Goal: Task Accomplishment & Management: Manage account settings

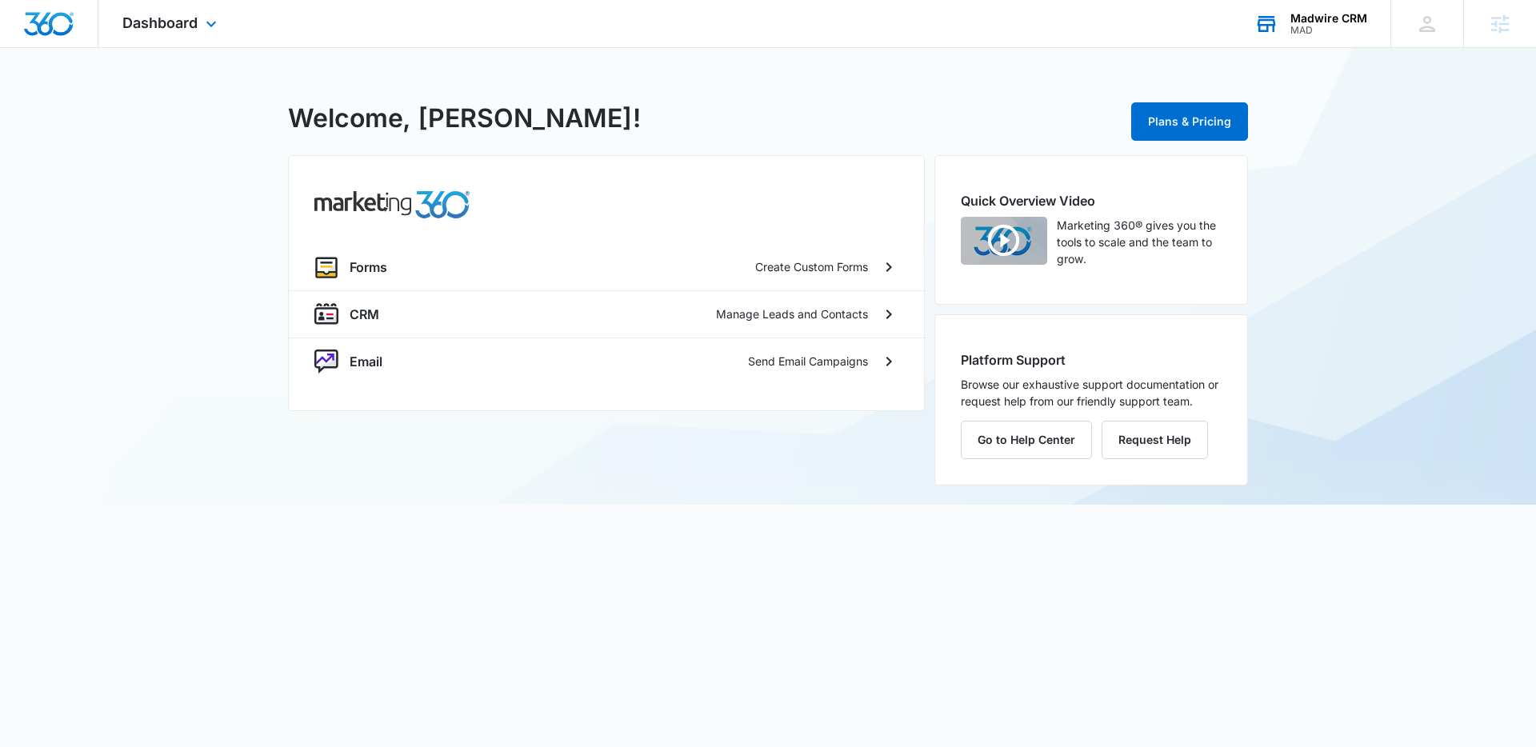
click at [1308, 23] on div "Madwire CRM MAD" at bounding box center [1328, 24] width 77 height 24
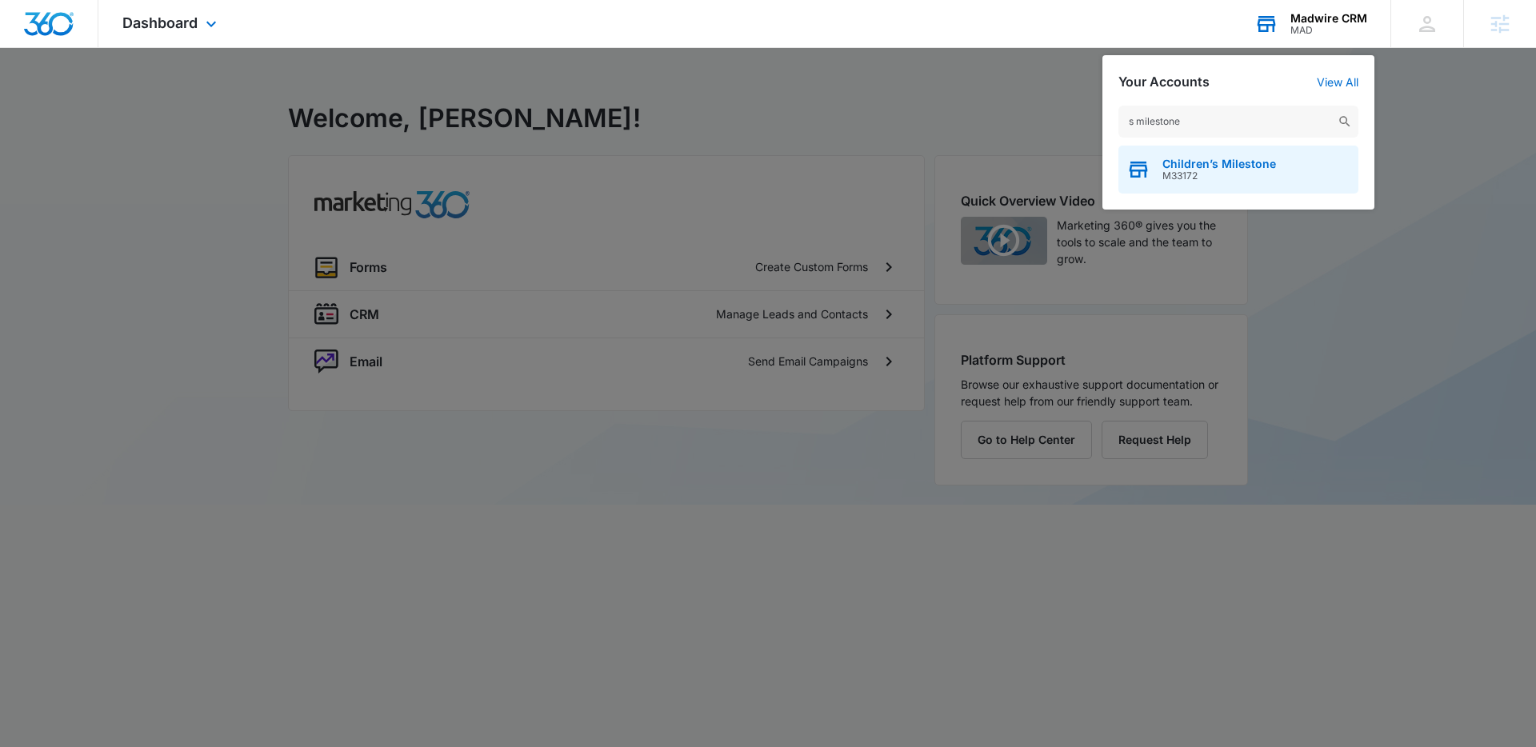
type input "s milestone"
click at [1227, 170] on span "M33172" at bounding box center [1219, 175] width 114 height 11
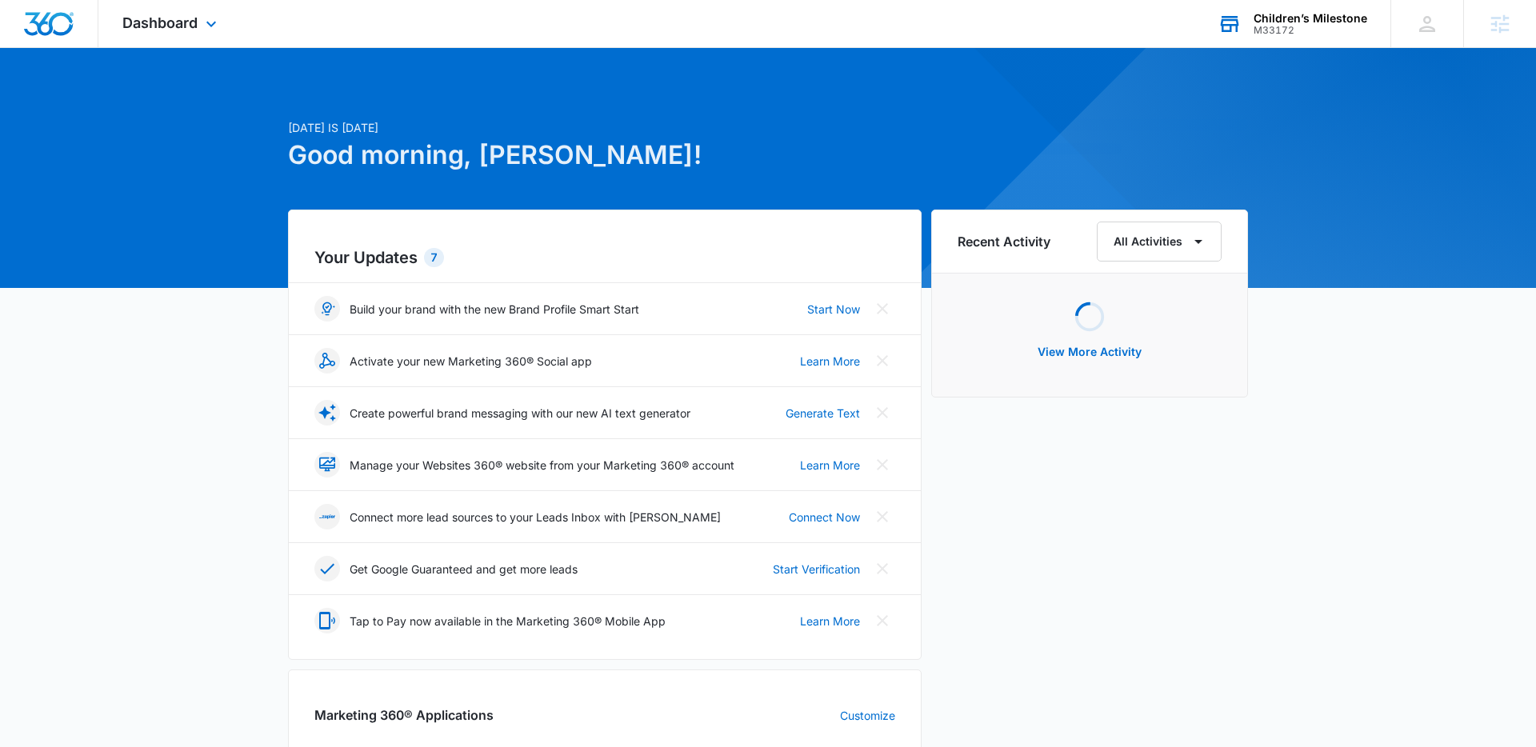
click at [204, 38] on div "Dashboard Apps Reputation Forms CRM Email Social Shop Payments POS Content Ads …" at bounding box center [171, 23] width 146 height 47
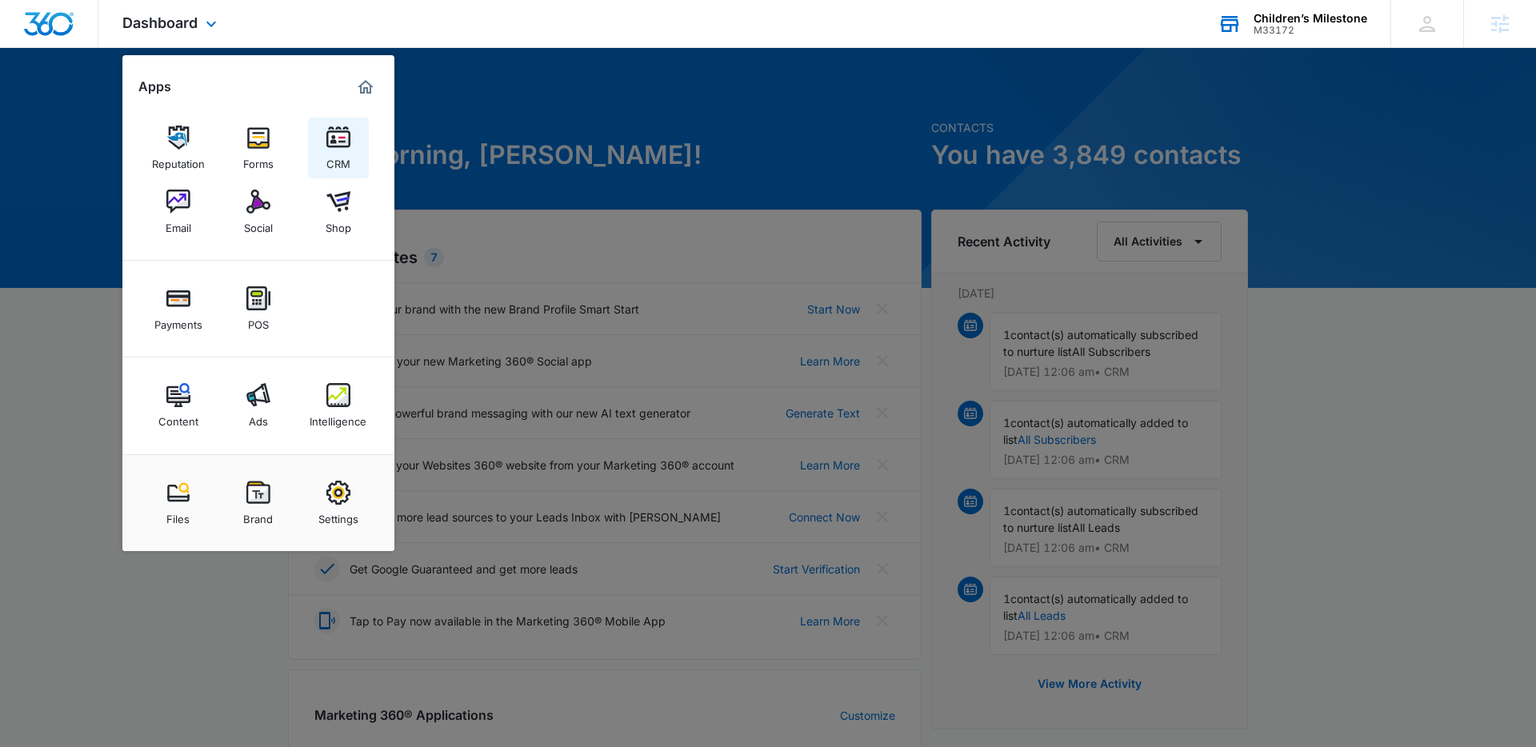
click at [338, 148] on img at bounding box center [338, 138] width 24 height 24
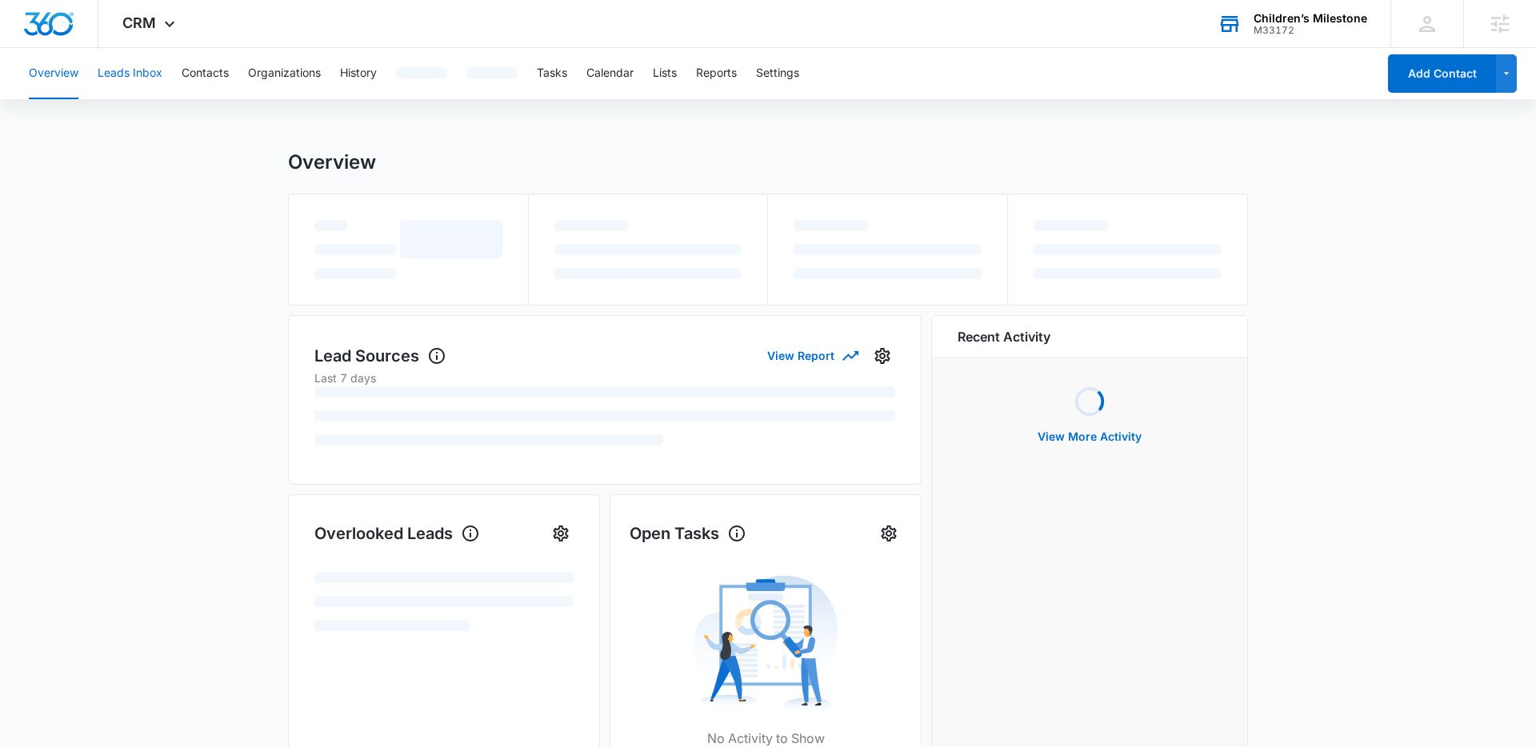
click at [143, 77] on button "Leads Inbox" at bounding box center [130, 73] width 65 height 51
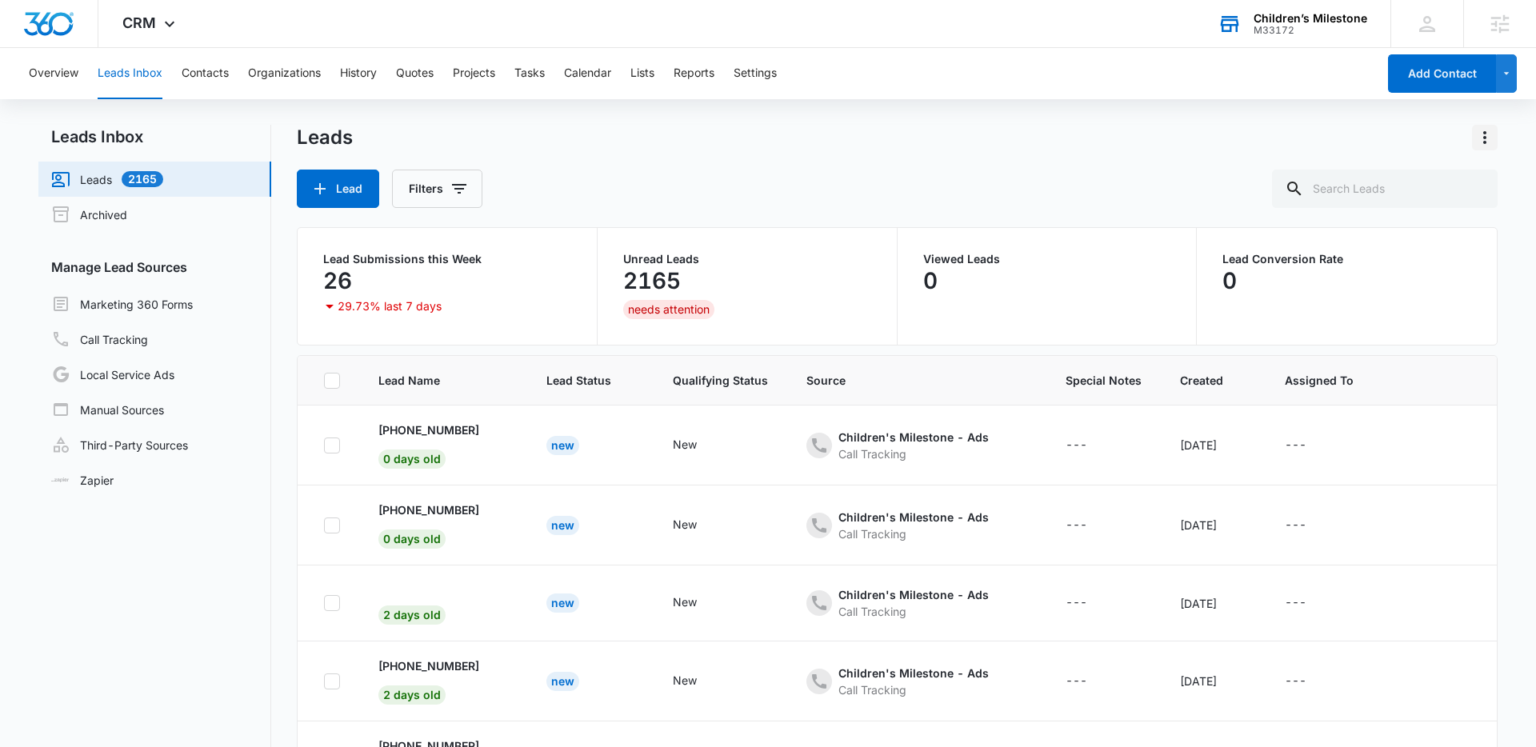
click at [1487, 128] on icon "Actions" at bounding box center [1484, 137] width 19 height 19
click at [140, 314] on link "Marketing 360 Forms" at bounding box center [122, 303] width 142 height 19
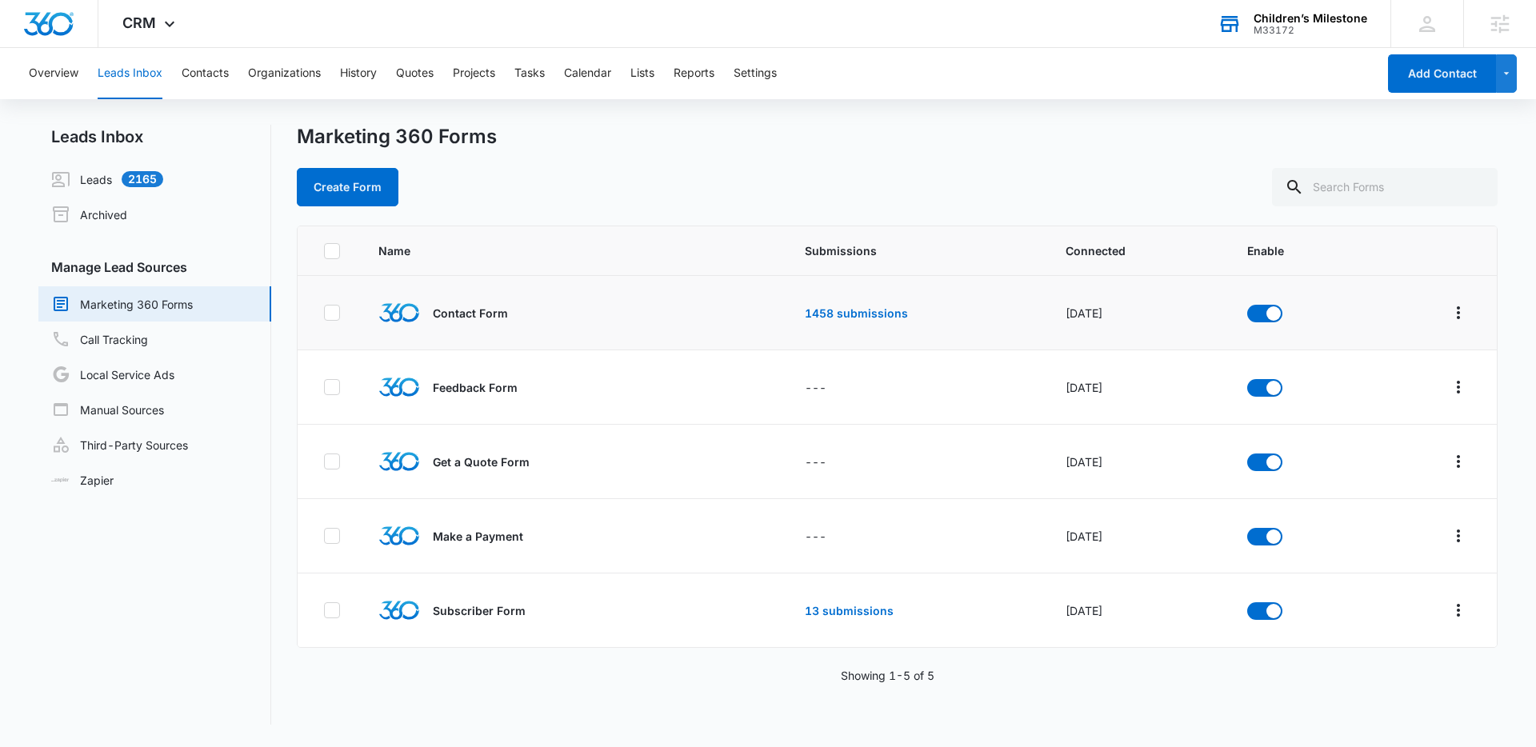
click at [1471, 306] on td at bounding box center [1432, 313] width 130 height 74
click at [1458, 308] on icon "Overflow Menu" at bounding box center [1458, 312] width 3 height 13
click at [771, 262] on th at bounding box center [747, 251] width 77 height 50
click at [866, 318] on link "1458 submissions" at bounding box center [856, 313] width 103 height 14
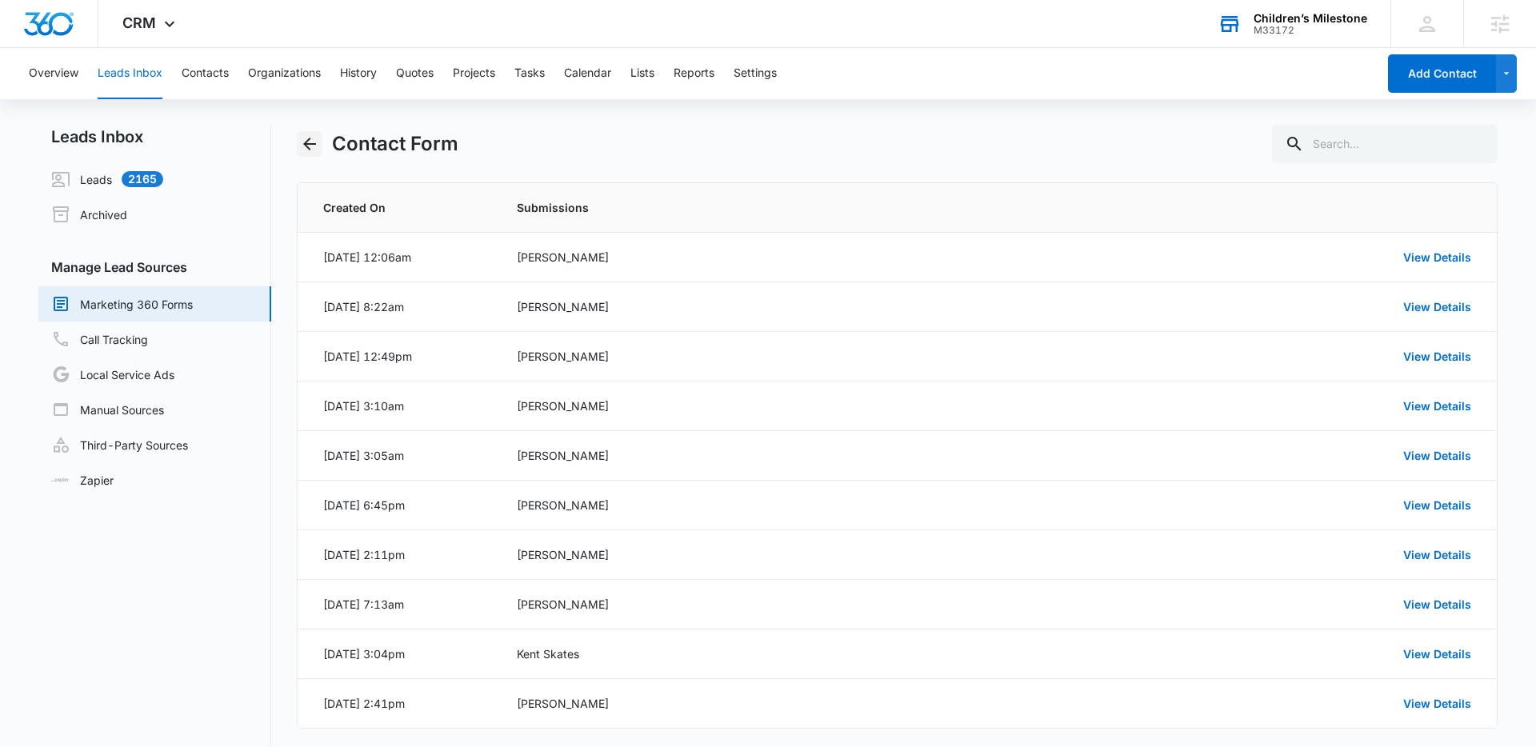
click at [305, 145] on icon "Back" at bounding box center [309, 144] width 13 height 13
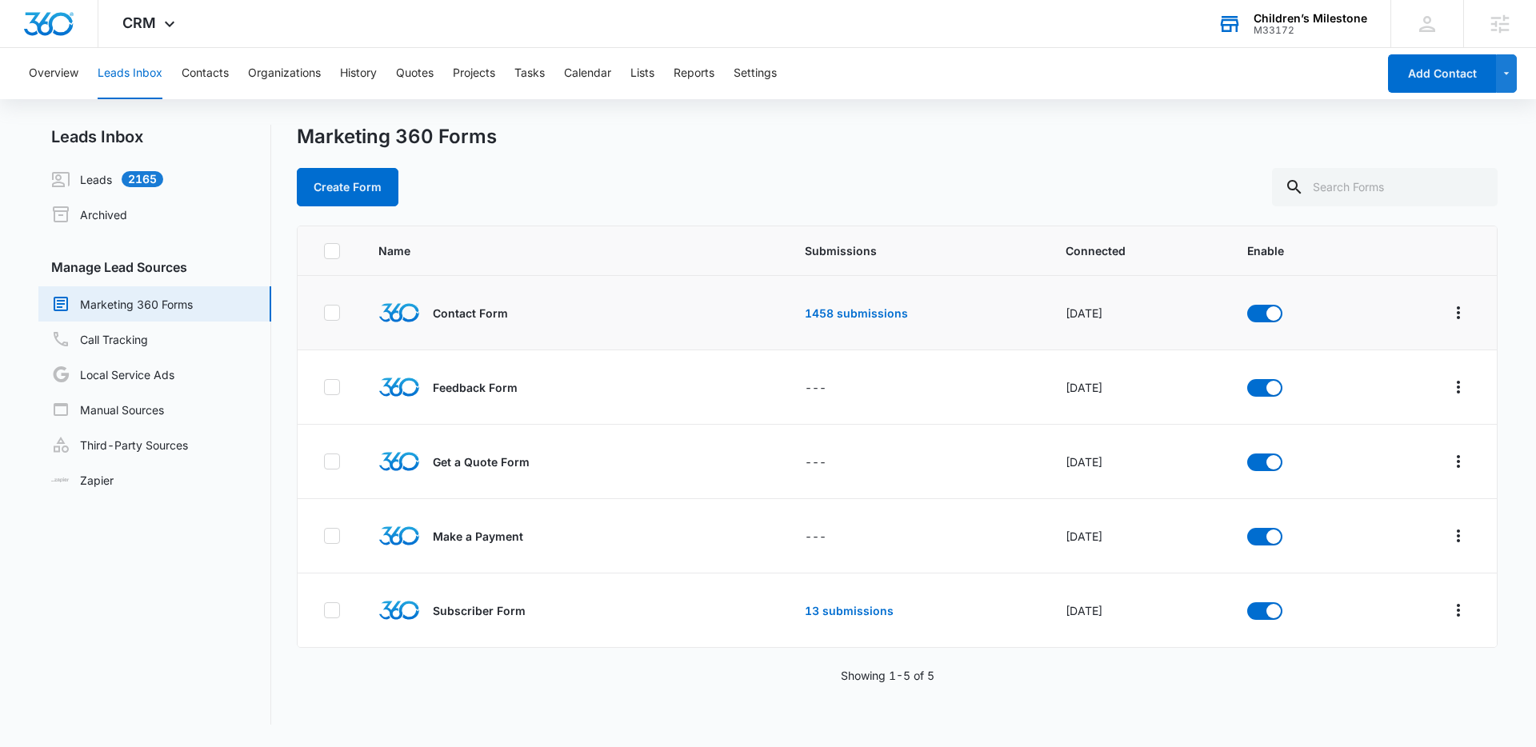
click at [332, 320] on div at bounding box center [332, 313] width 16 height 16
click at [324, 314] on input "checkbox" at bounding box center [323, 313] width 1 height 1
checkbox input "true"
click at [383, 190] on button "Actions" at bounding box center [346, 187] width 98 height 38
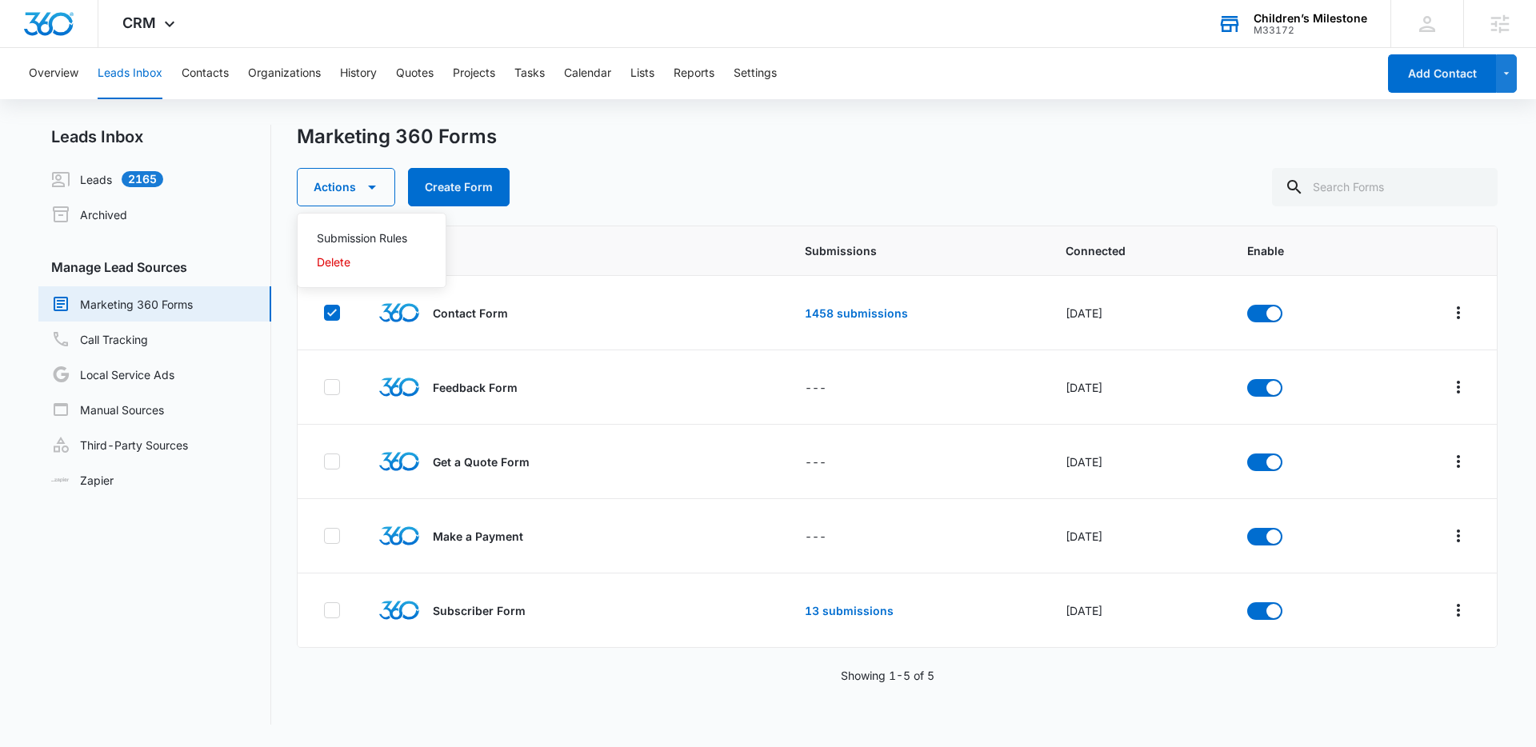
click at [713, 190] on div "Actions Submission Rules Delete Create Form" at bounding box center [897, 187] width 1201 height 38
click at [207, 75] on button "Contacts" at bounding box center [205, 73] width 47 height 51
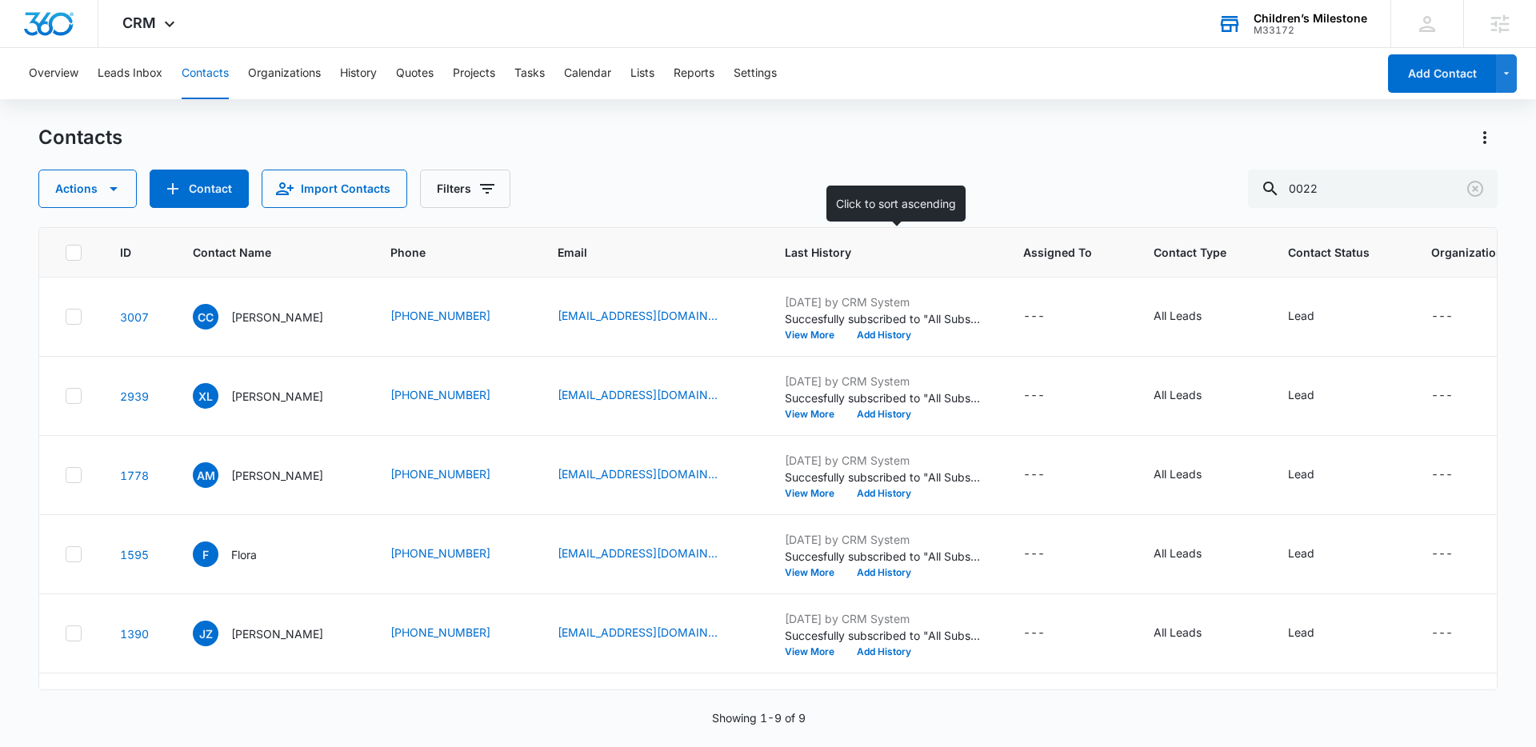
click at [846, 256] on span "Last History" at bounding box center [873, 252] width 177 height 17
click at [846, 249] on span "Last History" at bounding box center [873, 252] width 177 height 17
click at [146, 86] on button "Leads Inbox" at bounding box center [130, 73] width 65 height 51
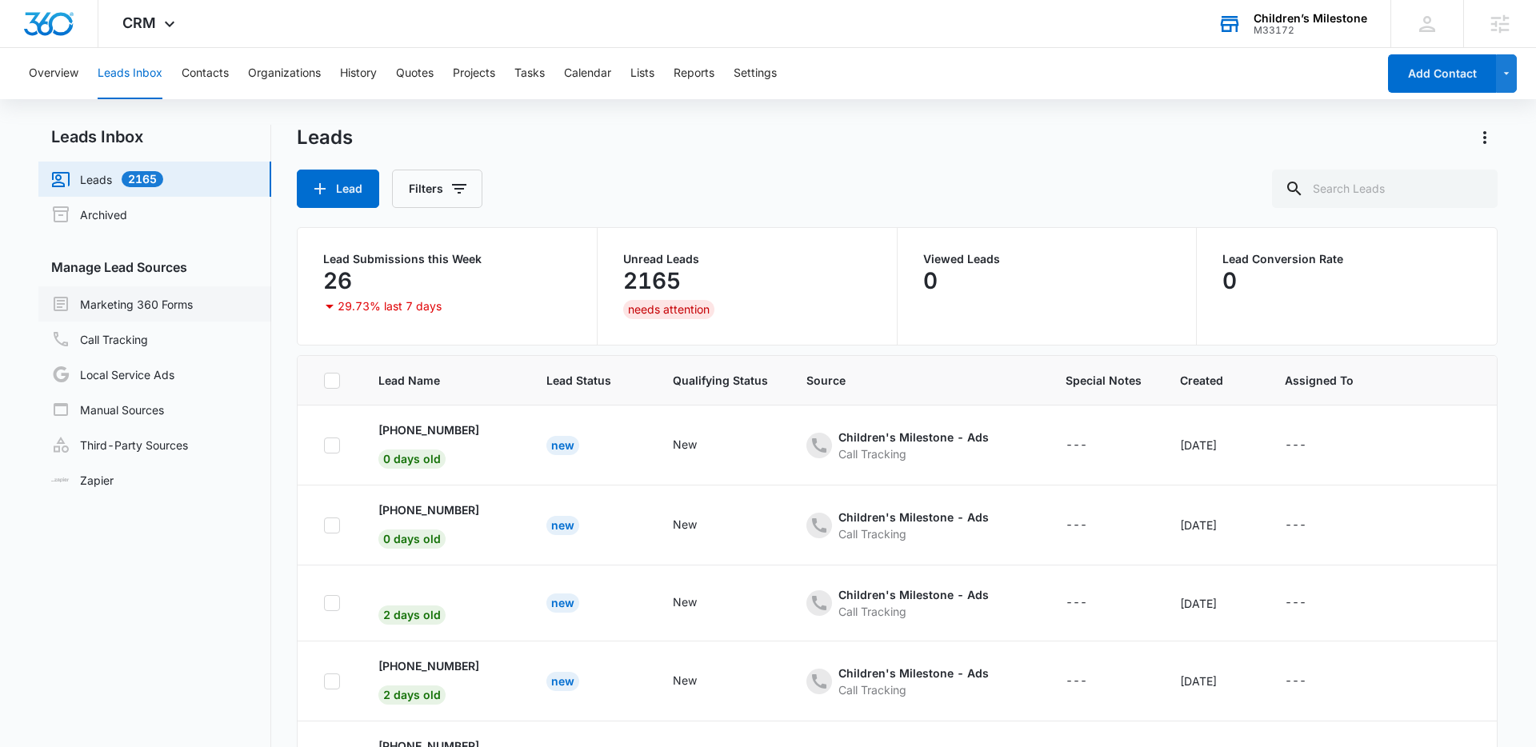
click at [181, 302] on link "Marketing 360 Forms" at bounding box center [122, 303] width 142 height 19
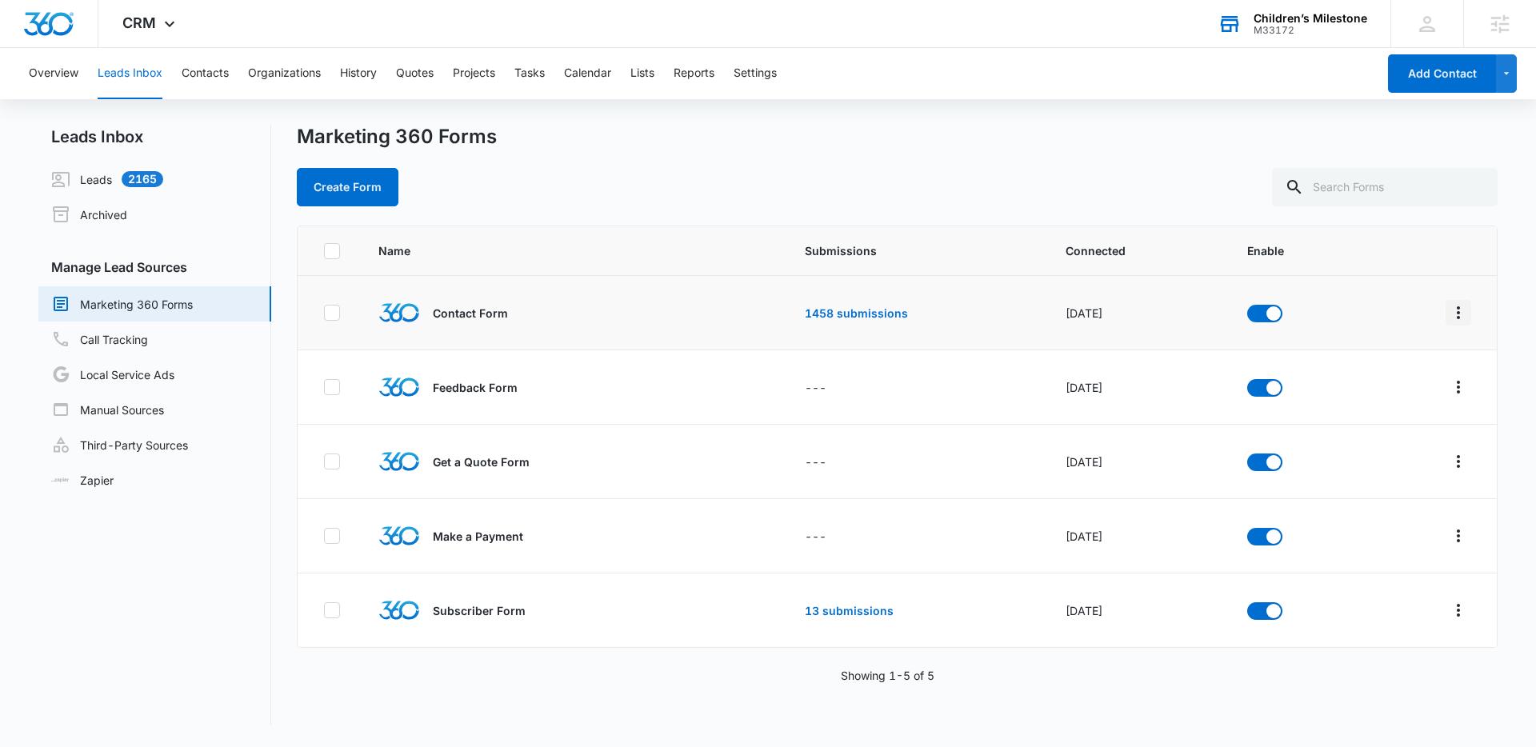
click at [1447, 318] on button "Overflow Menu" at bounding box center [1459, 313] width 26 height 26
click at [462, 342] on td "Contact Form" at bounding box center [534, 313] width 350 height 74
click at [327, 313] on icon at bounding box center [332, 312] width 10 height 7
click at [324, 313] on input "checkbox" at bounding box center [323, 313] width 1 height 1
checkbox input "true"
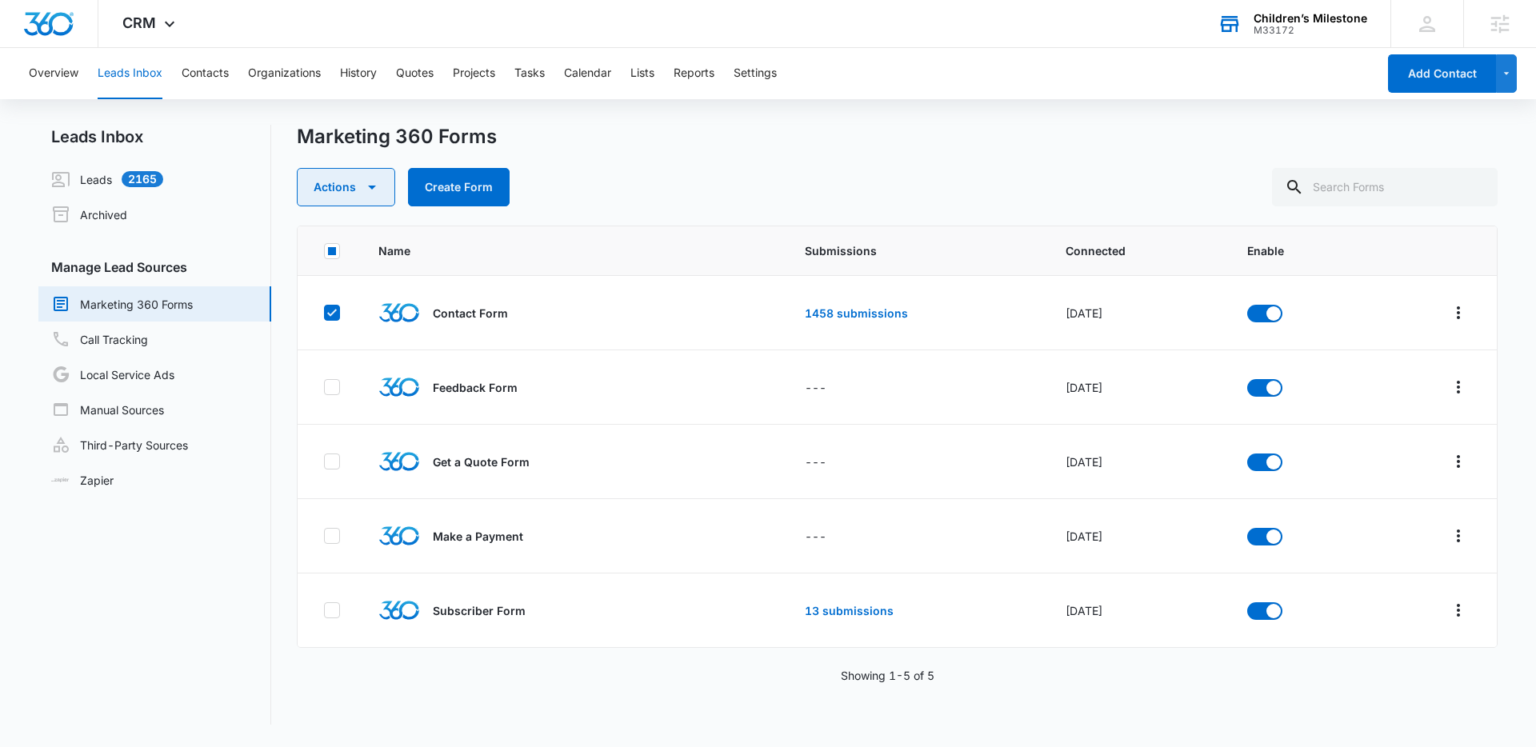
click at [372, 192] on icon "button" at bounding box center [371, 187] width 19 height 19
click at [655, 200] on div "Actions Submission Rules Delete Create Form" at bounding box center [897, 187] width 1201 height 38
click at [1458, 314] on icon "Overflow Menu" at bounding box center [1458, 312] width 19 height 19
click at [834, 283] on td "1458 submissions" at bounding box center [916, 313] width 261 height 74
click at [842, 314] on link "1458 submissions" at bounding box center [856, 313] width 103 height 14
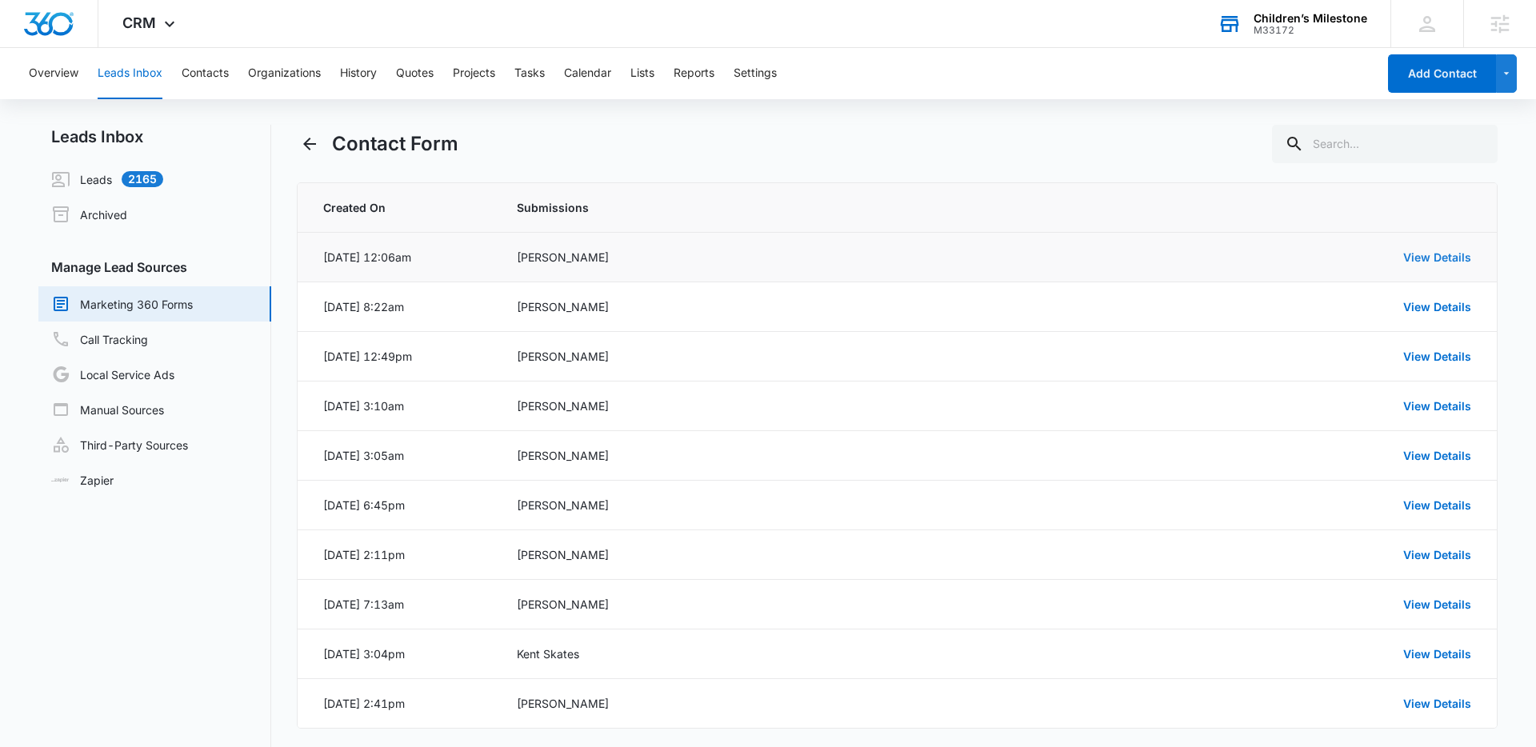
click at [1415, 260] on link "View Details" at bounding box center [1437, 257] width 68 height 14
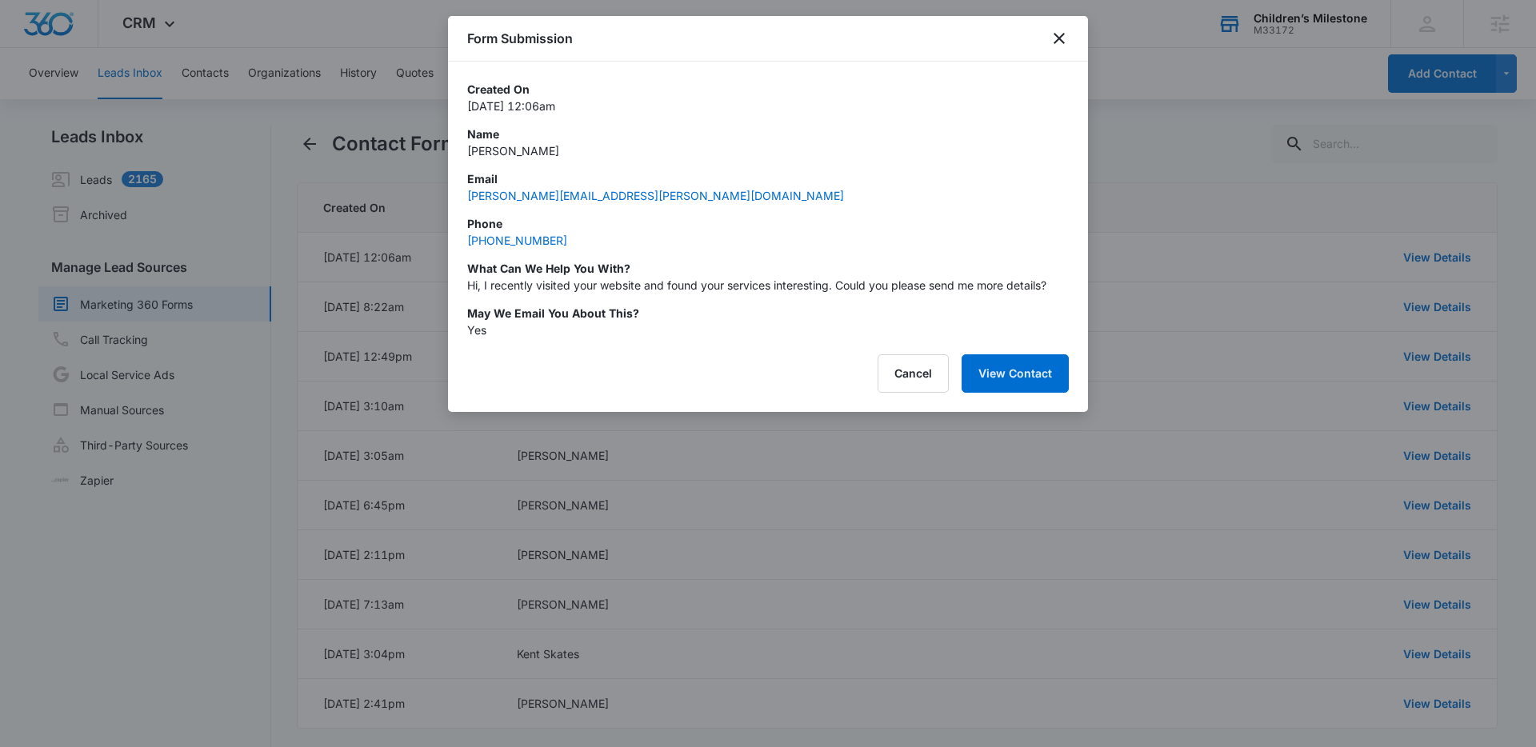
scroll to position [70, 0]
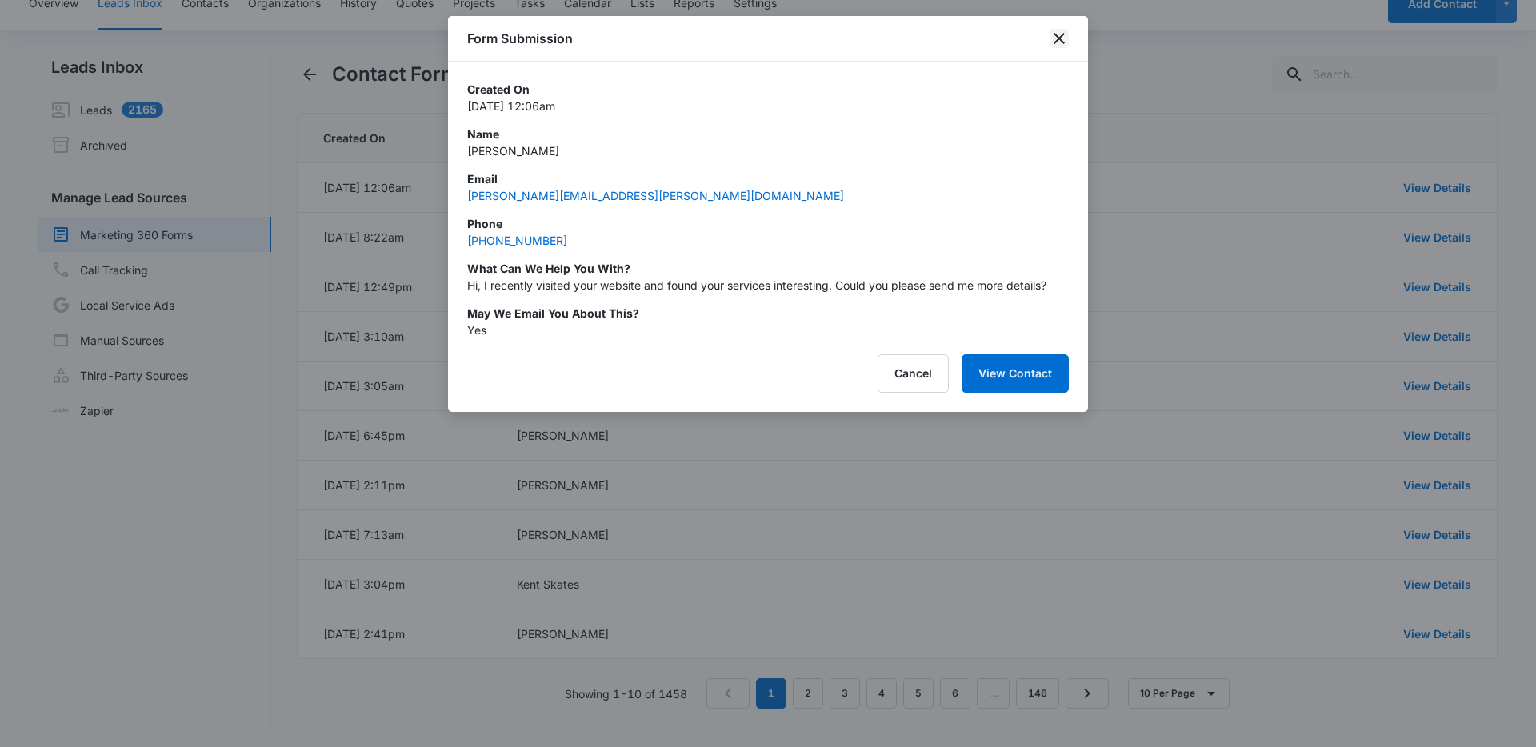
click at [1064, 29] on icon "close" at bounding box center [1059, 38] width 19 height 19
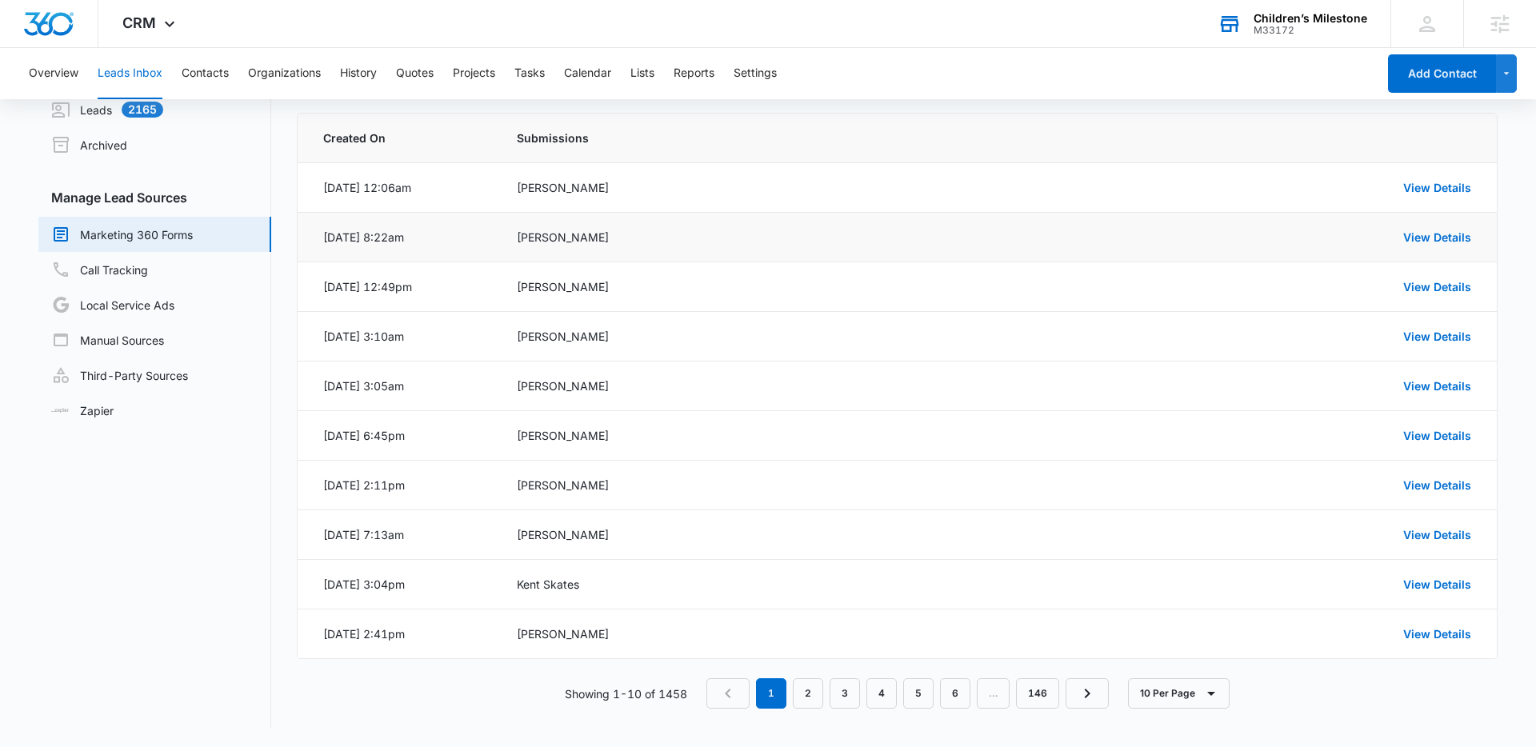
click at [1435, 246] on td "View Details" at bounding box center [1265, 238] width 463 height 50
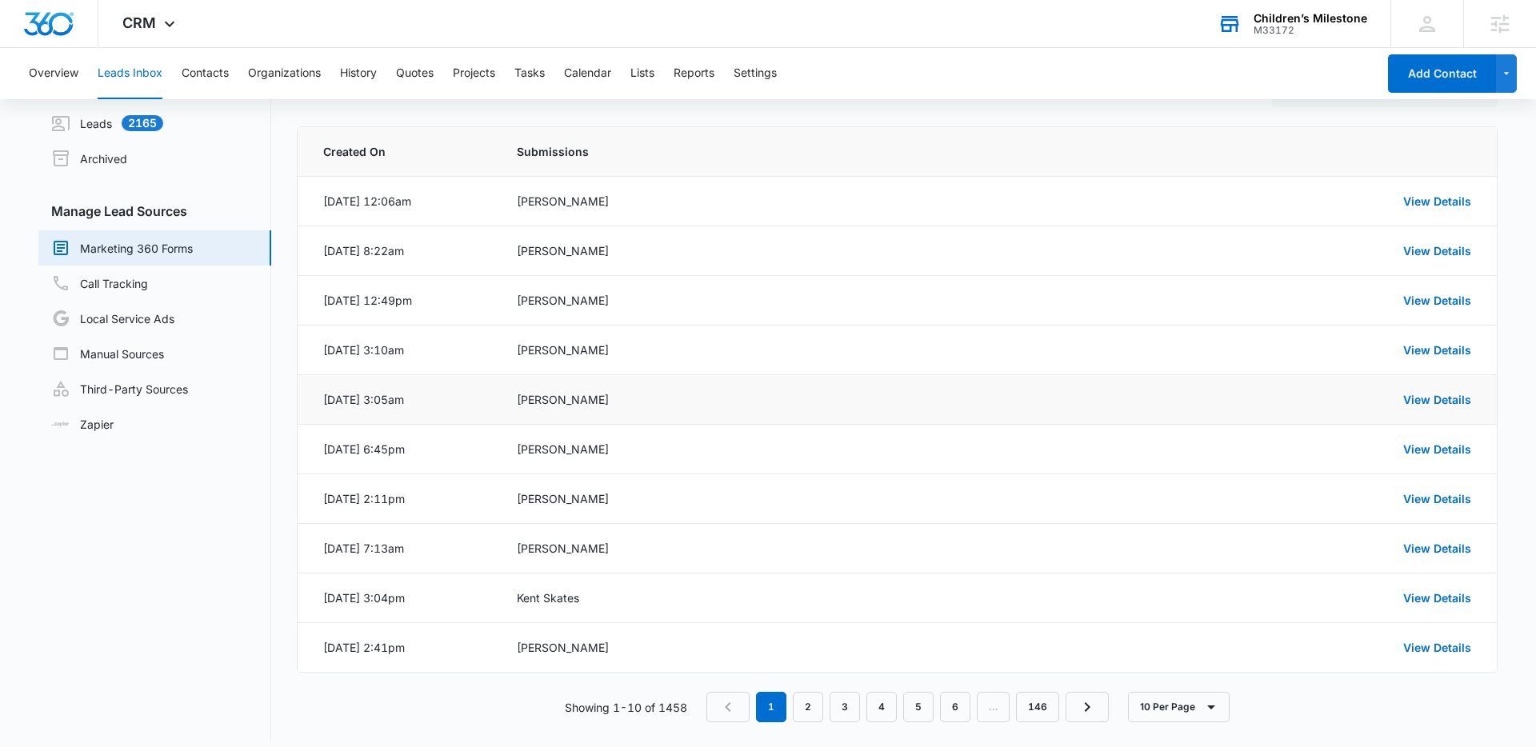
scroll to position [54, 0]
click at [160, 33] on icon at bounding box center [169, 27] width 19 height 19
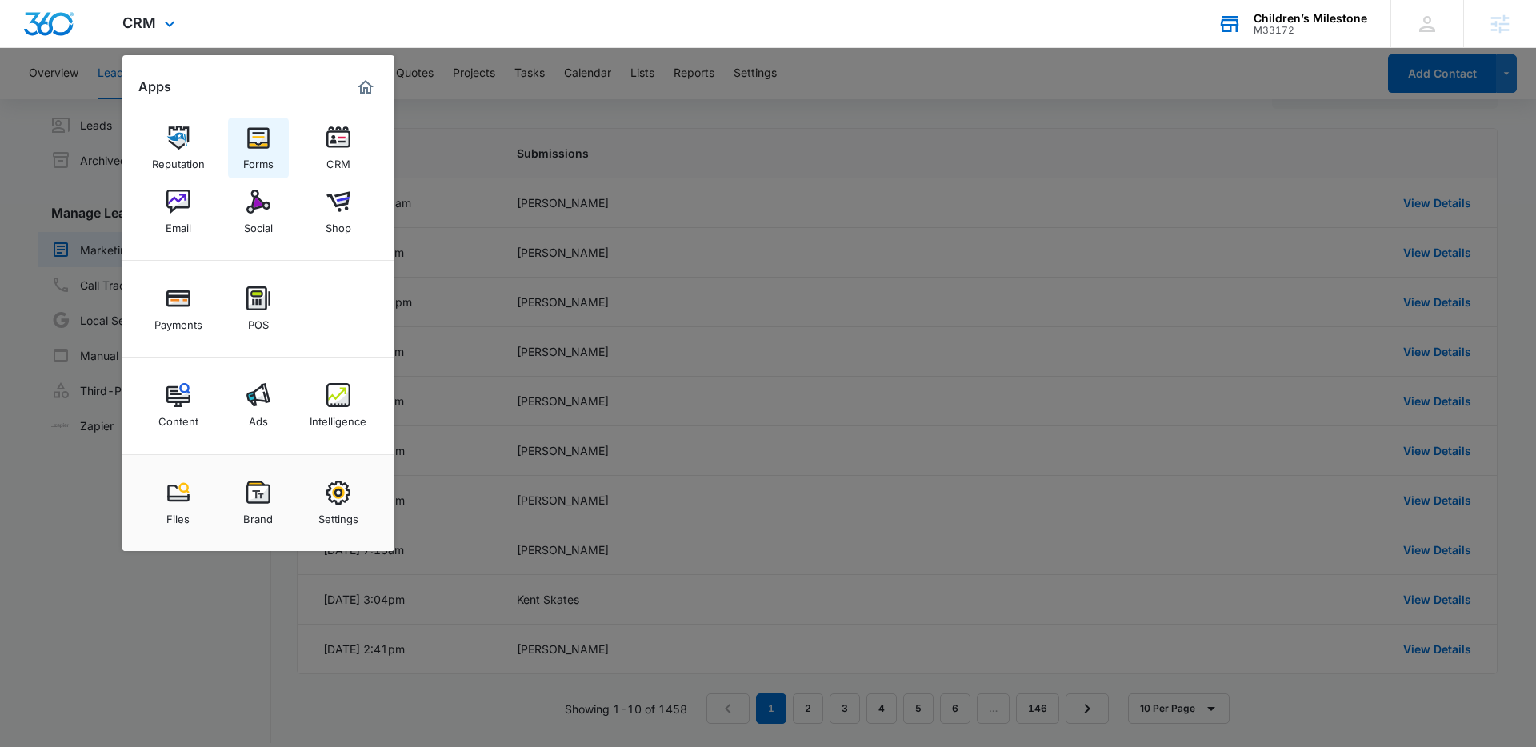
click at [261, 124] on link "Forms" at bounding box center [258, 148] width 61 height 61
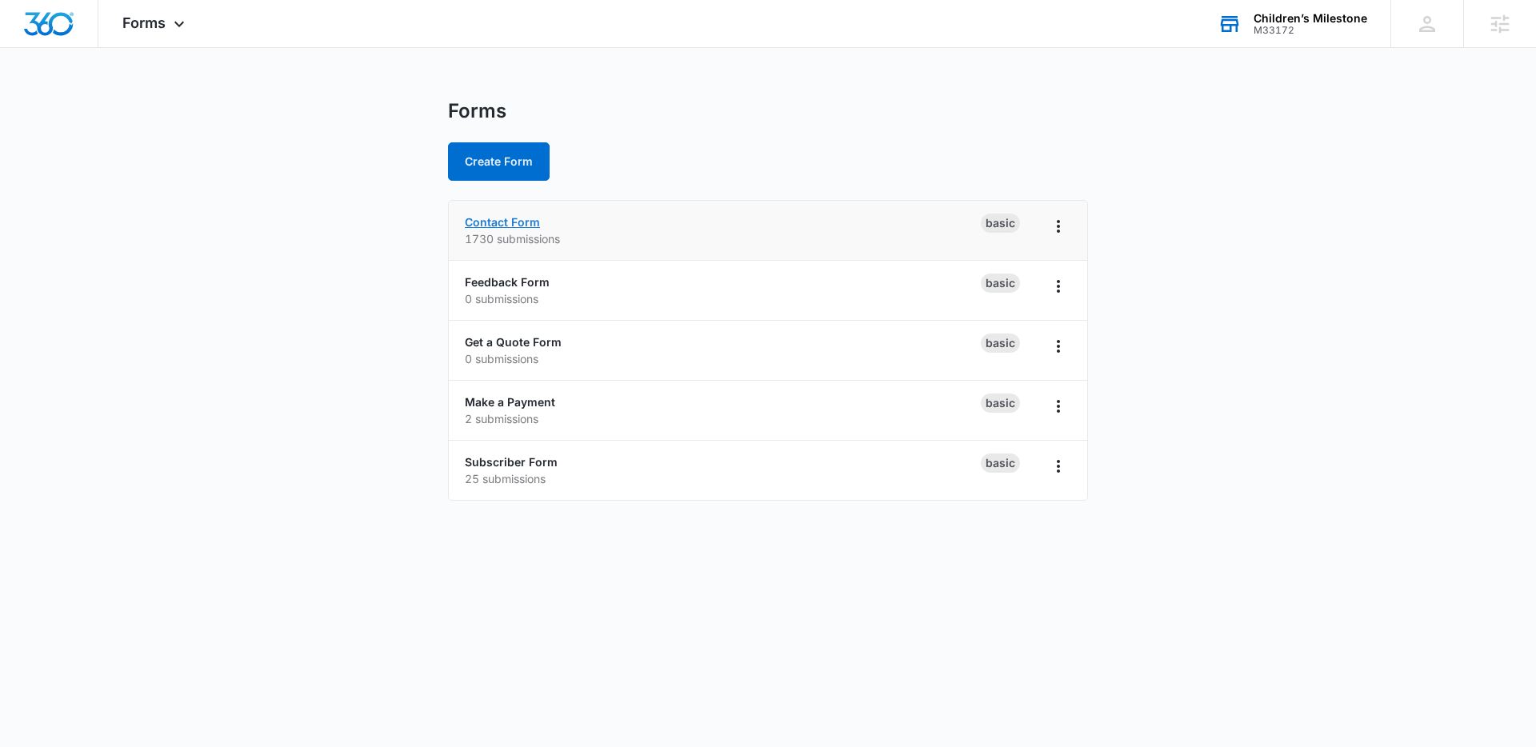
click at [509, 226] on link "Contact Form" at bounding box center [502, 222] width 75 height 14
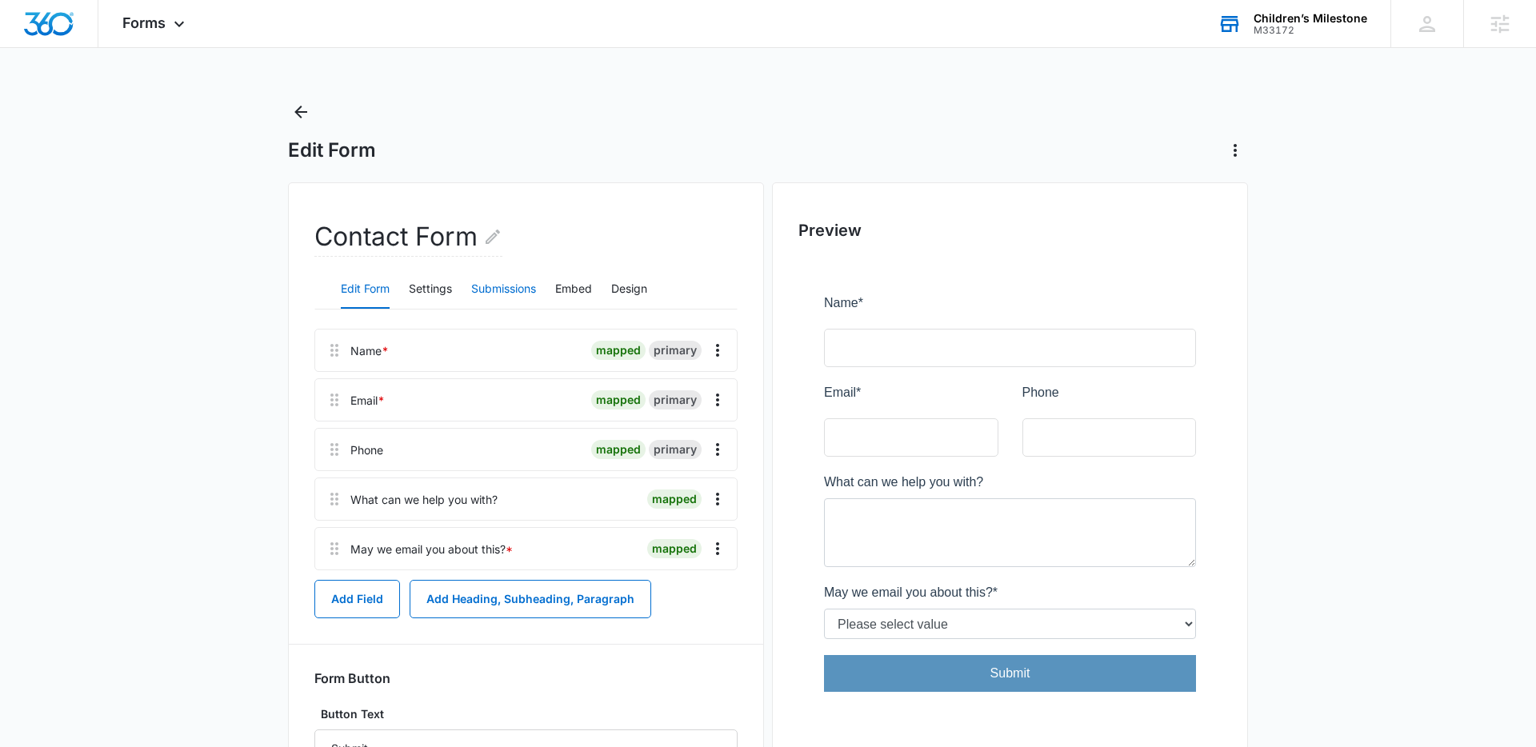
click at [486, 284] on button "Submissions" at bounding box center [503, 289] width 65 height 38
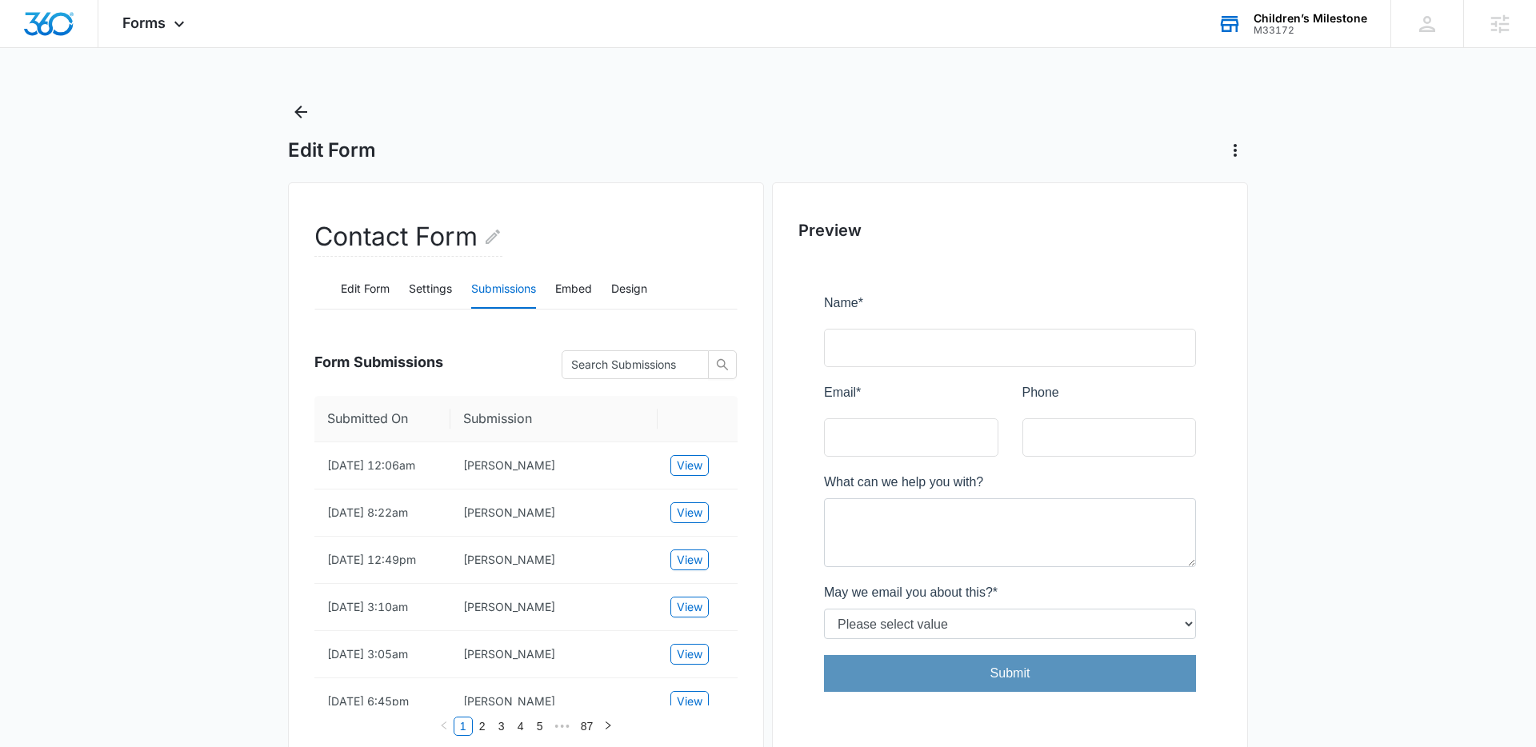
click at [290, 95] on div "Forms Apps Reputation Forms CRM Email Social Shop Payments POS Content Ads Inte…" at bounding box center [768, 743] width 1536 height 1486
click at [294, 105] on icon "Back" at bounding box center [300, 111] width 19 height 19
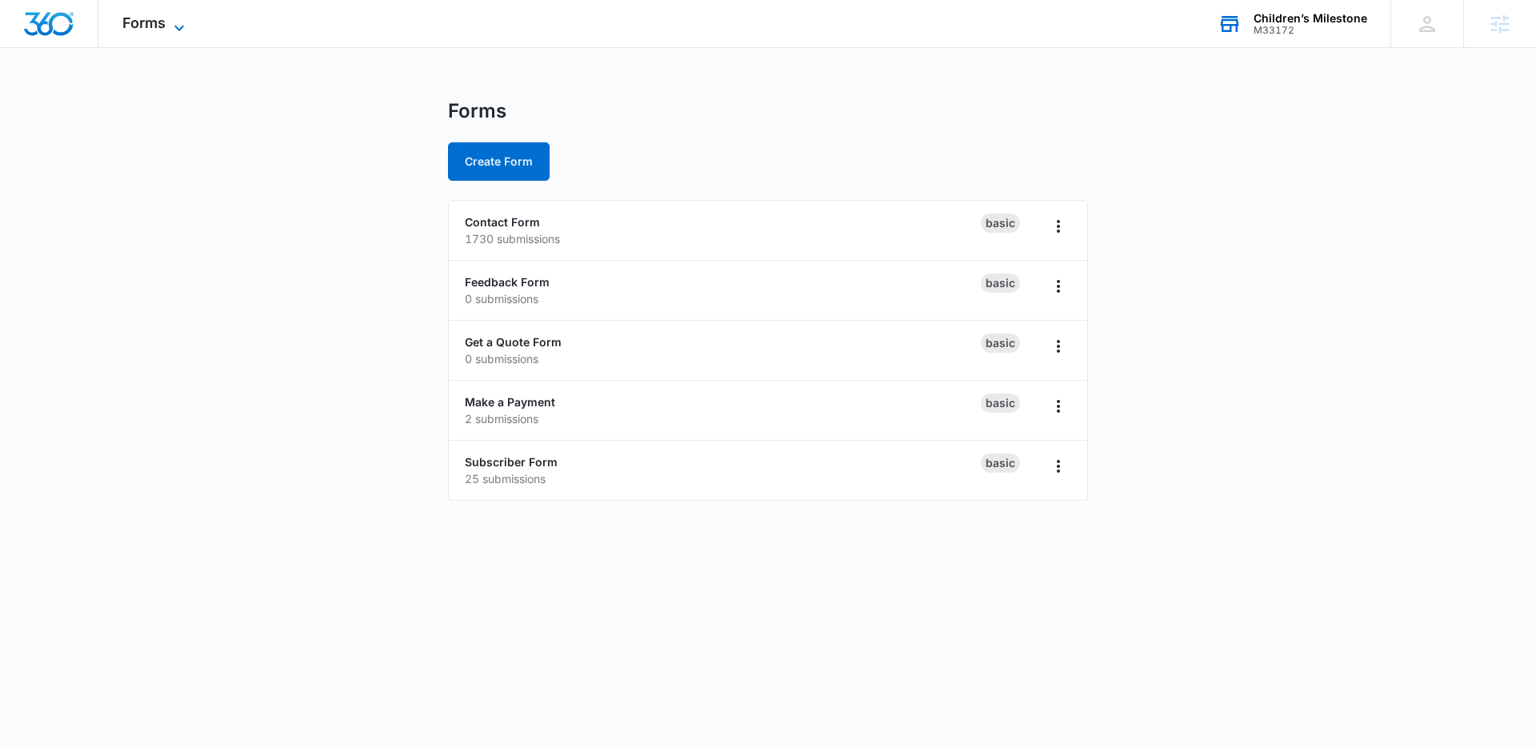
click at [150, 18] on span "Forms" at bounding box center [143, 22] width 43 height 17
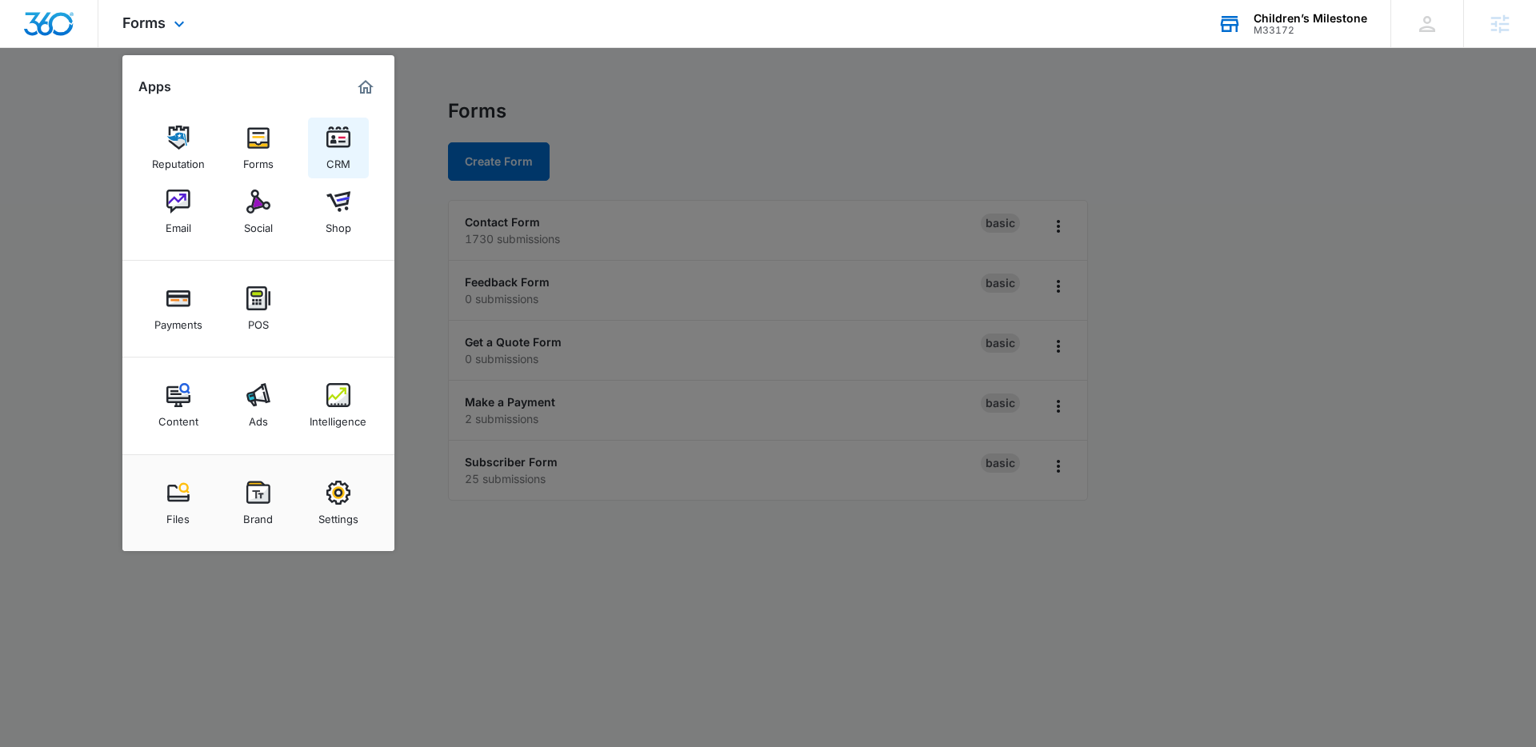
click at [331, 146] on img at bounding box center [338, 138] width 24 height 24
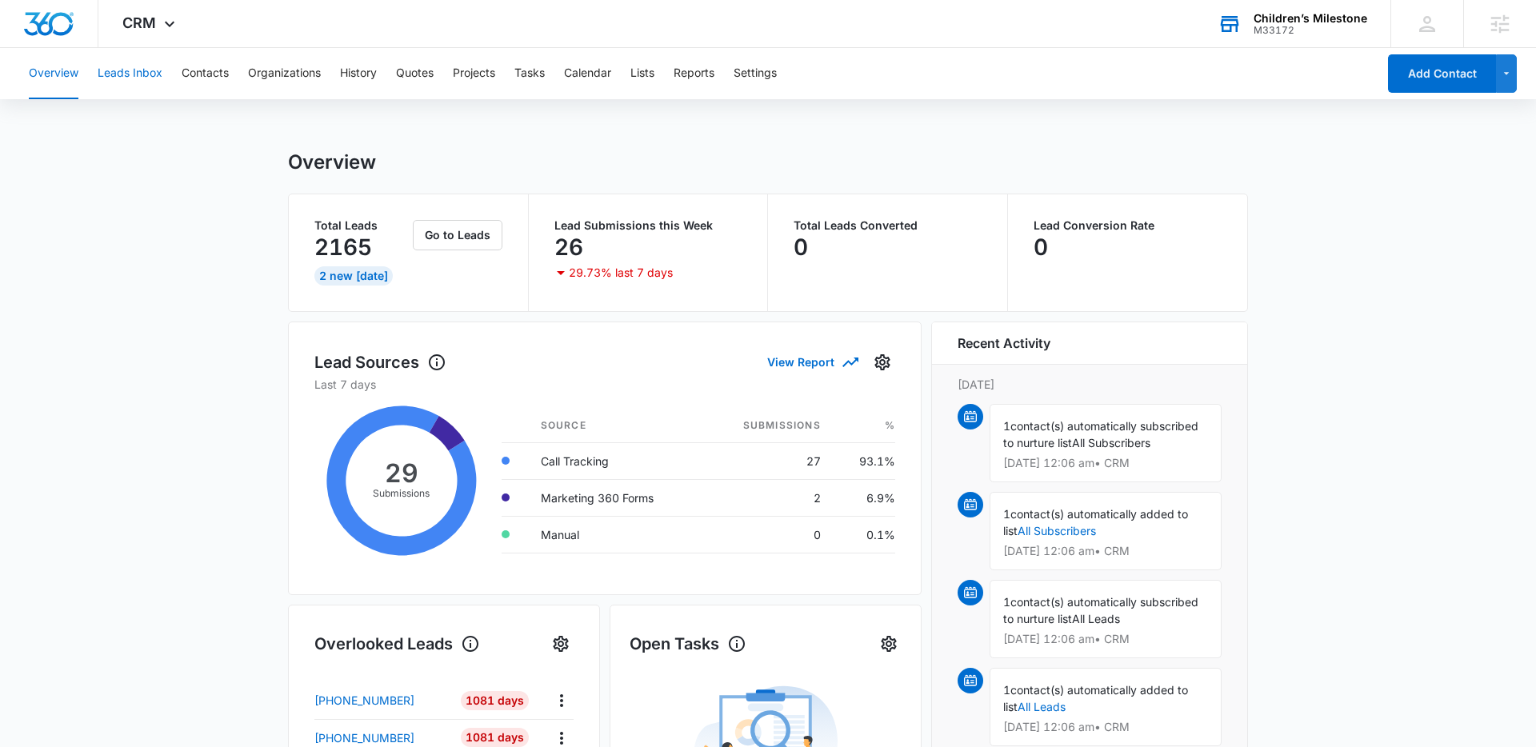
click at [156, 83] on button "Leads Inbox" at bounding box center [130, 73] width 65 height 51
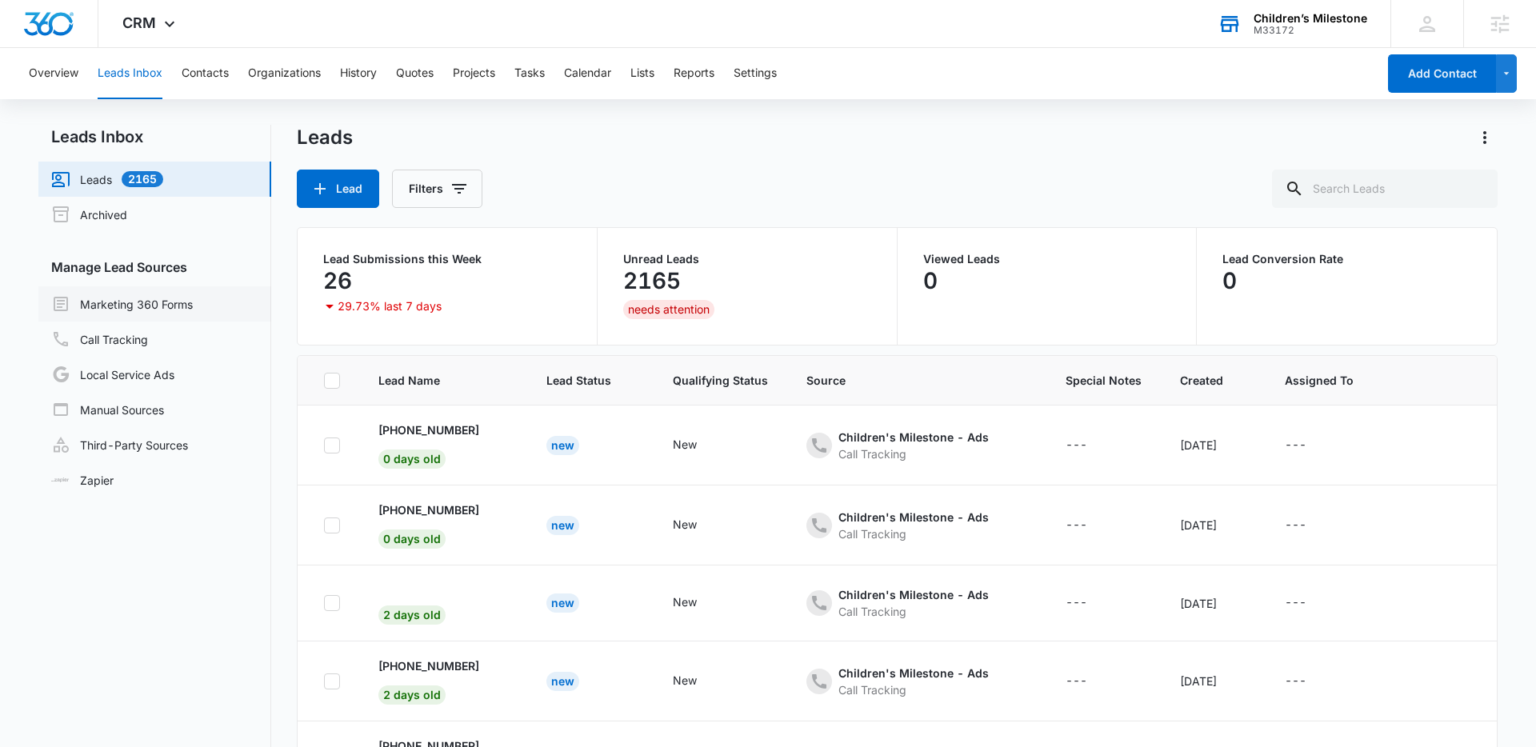
click at [185, 294] on link "Marketing 360 Forms" at bounding box center [122, 303] width 142 height 19
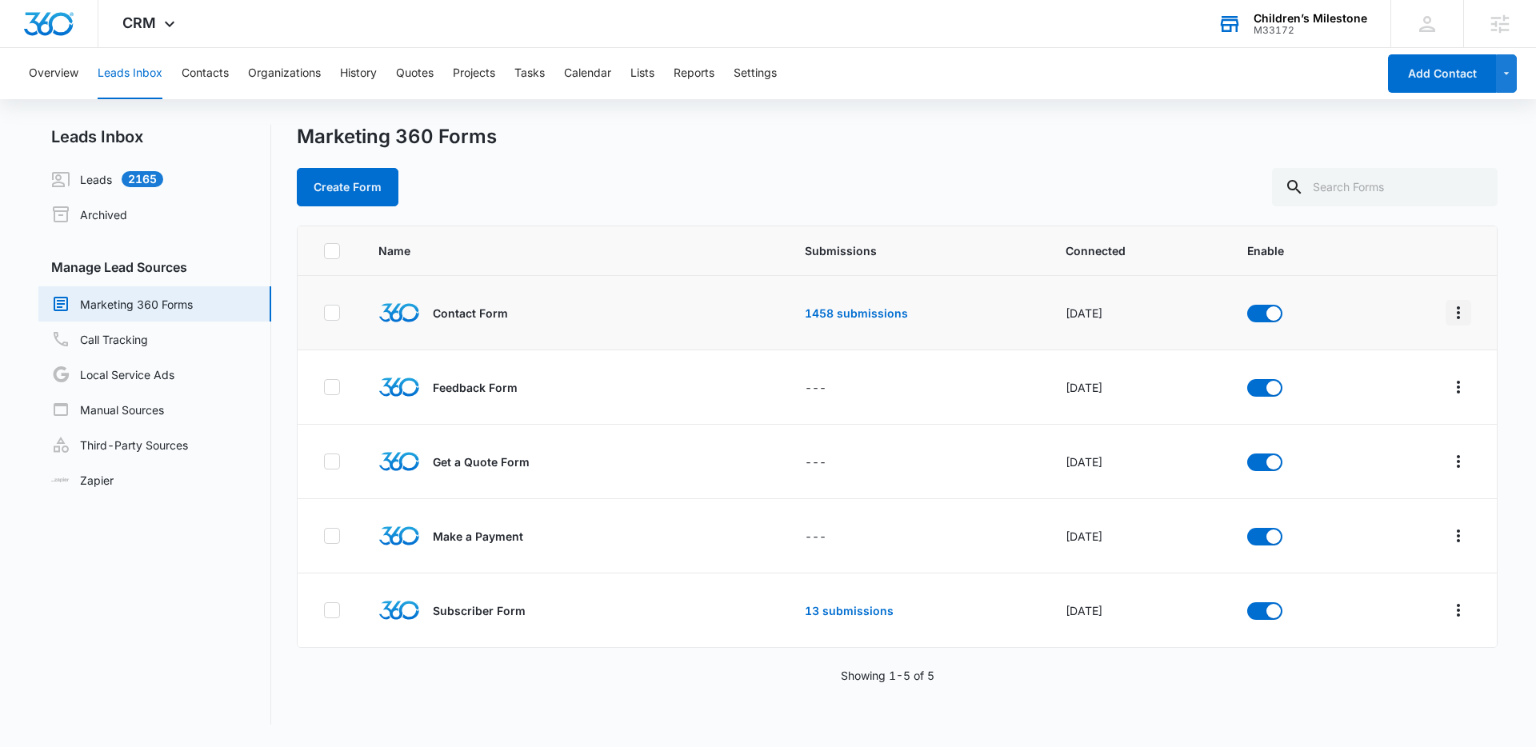
click at [1460, 311] on icon "Overflow Menu" at bounding box center [1458, 312] width 19 height 19
click at [1366, 425] on div "Submission Rules" at bounding box center [1387, 429] width 90 height 11
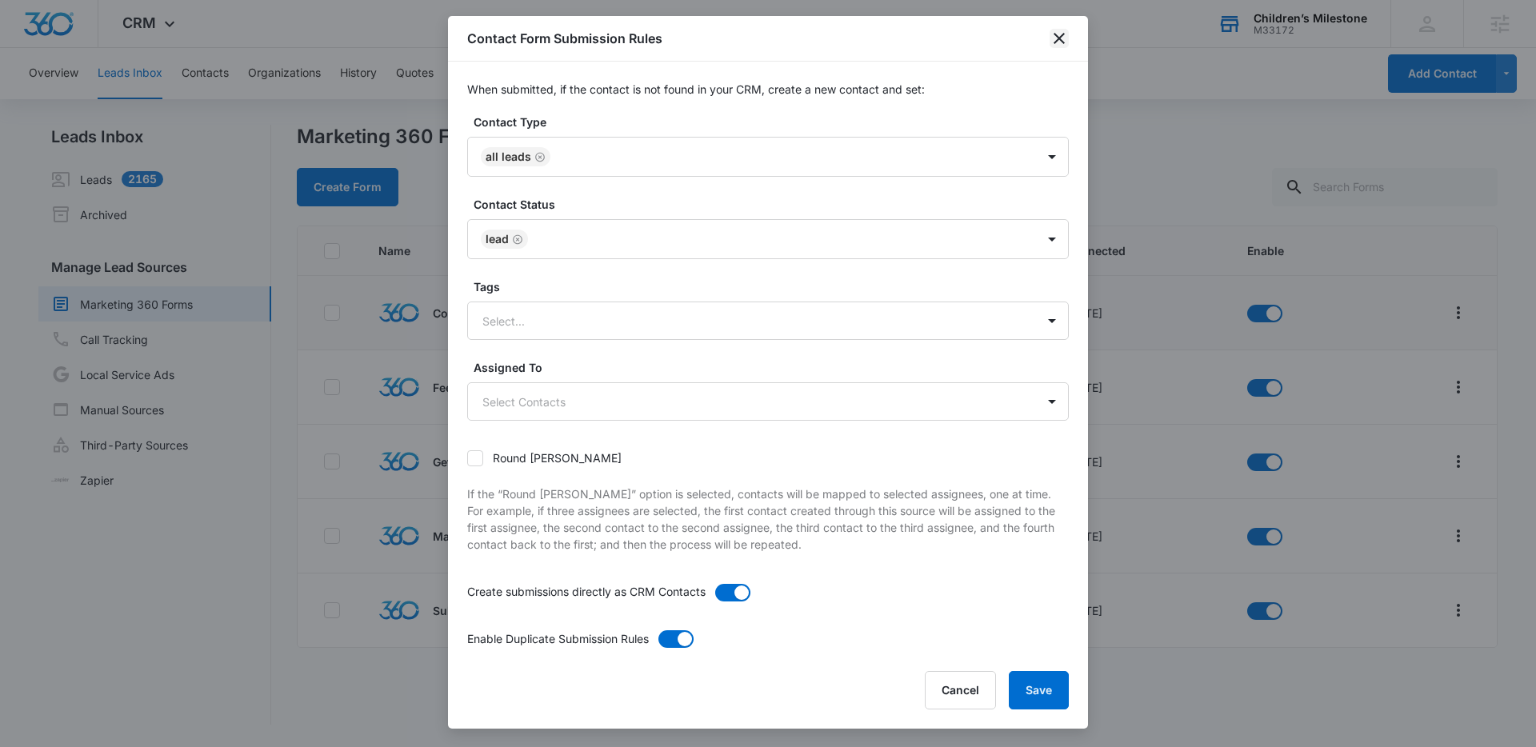
click at [1058, 30] on icon "close" at bounding box center [1059, 38] width 19 height 19
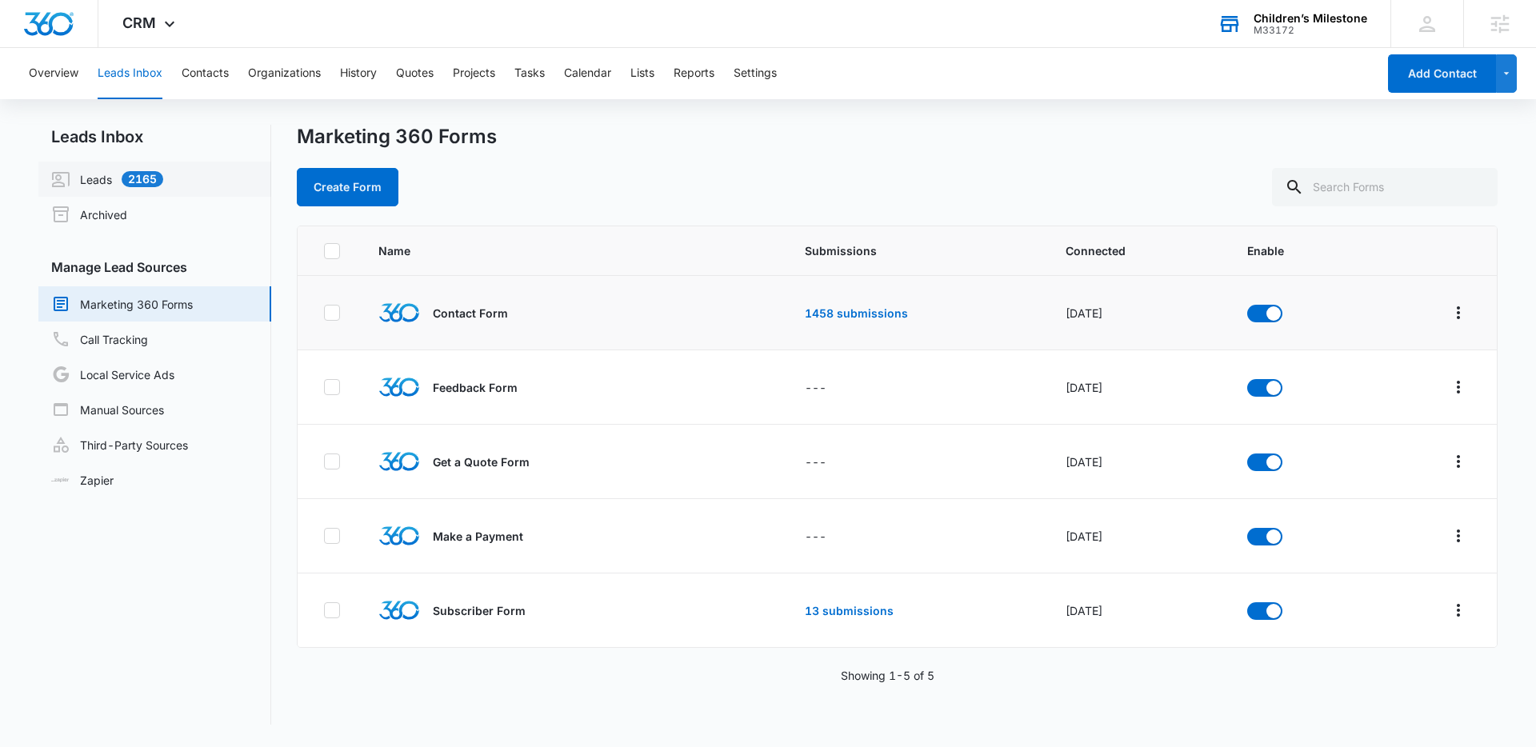
click at [163, 185] on link "Leads 2165" at bounding box center [107, 179] width 112 height 19
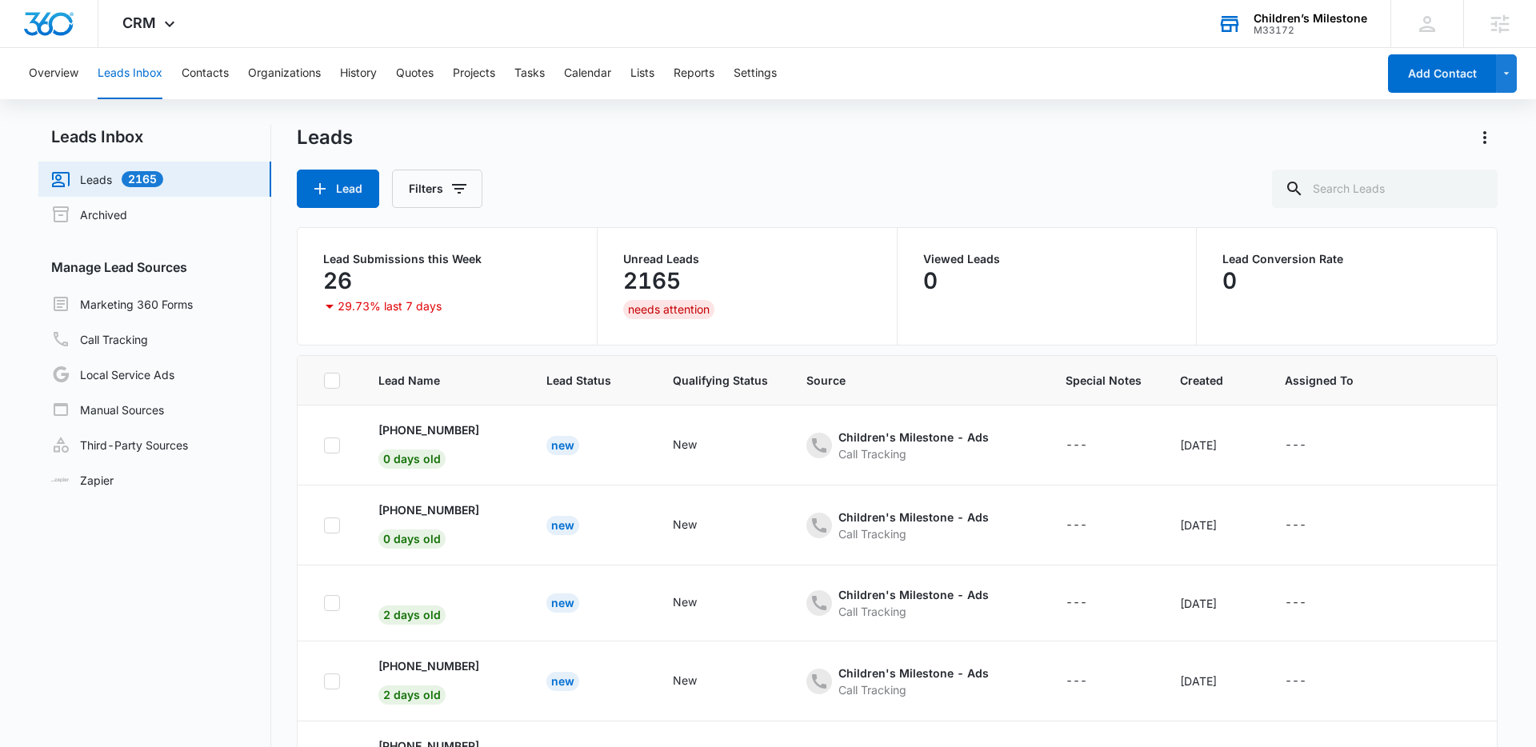
scroll to position [126, 0]
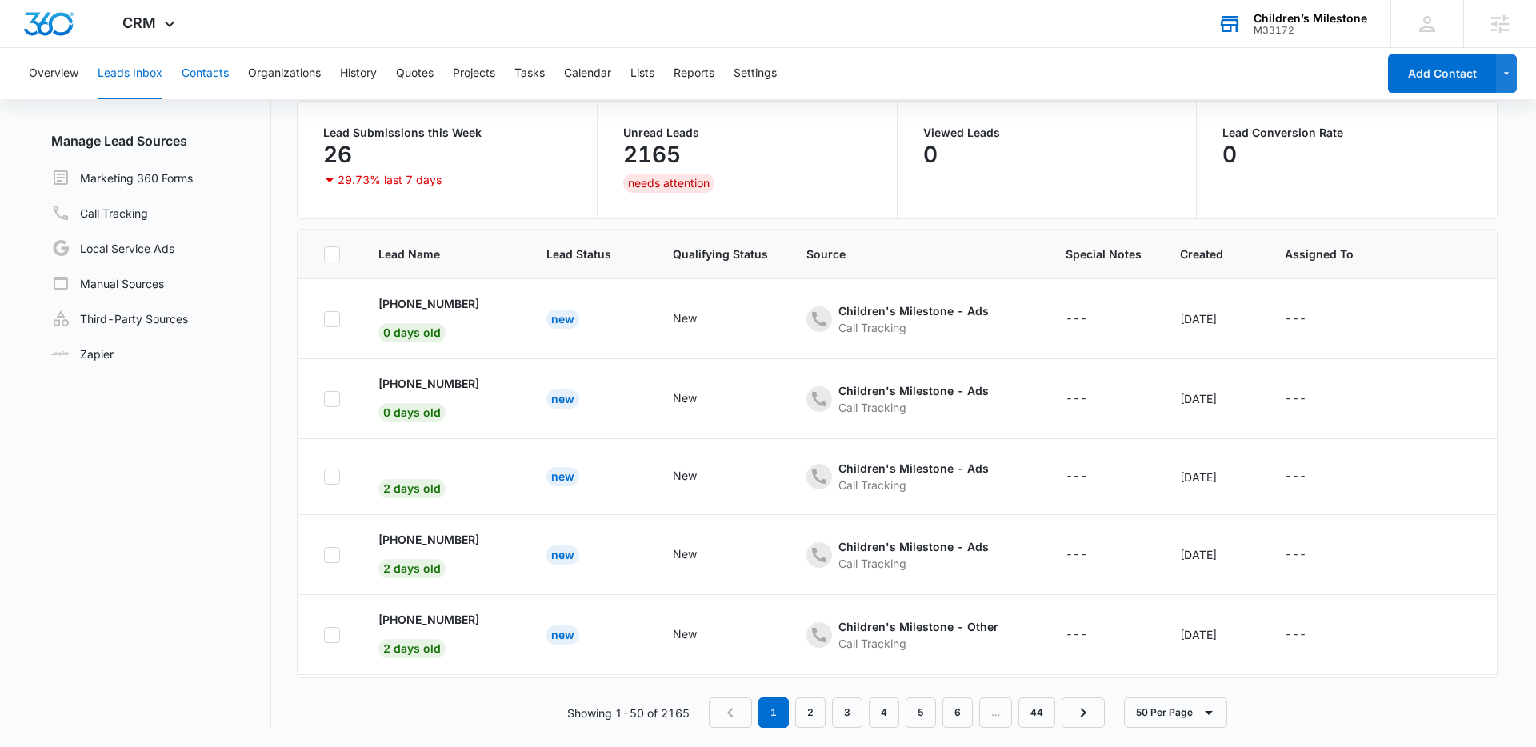
click at [228, 82] on button "Contacts" at bounding box center [205, 73] width 47 height 51
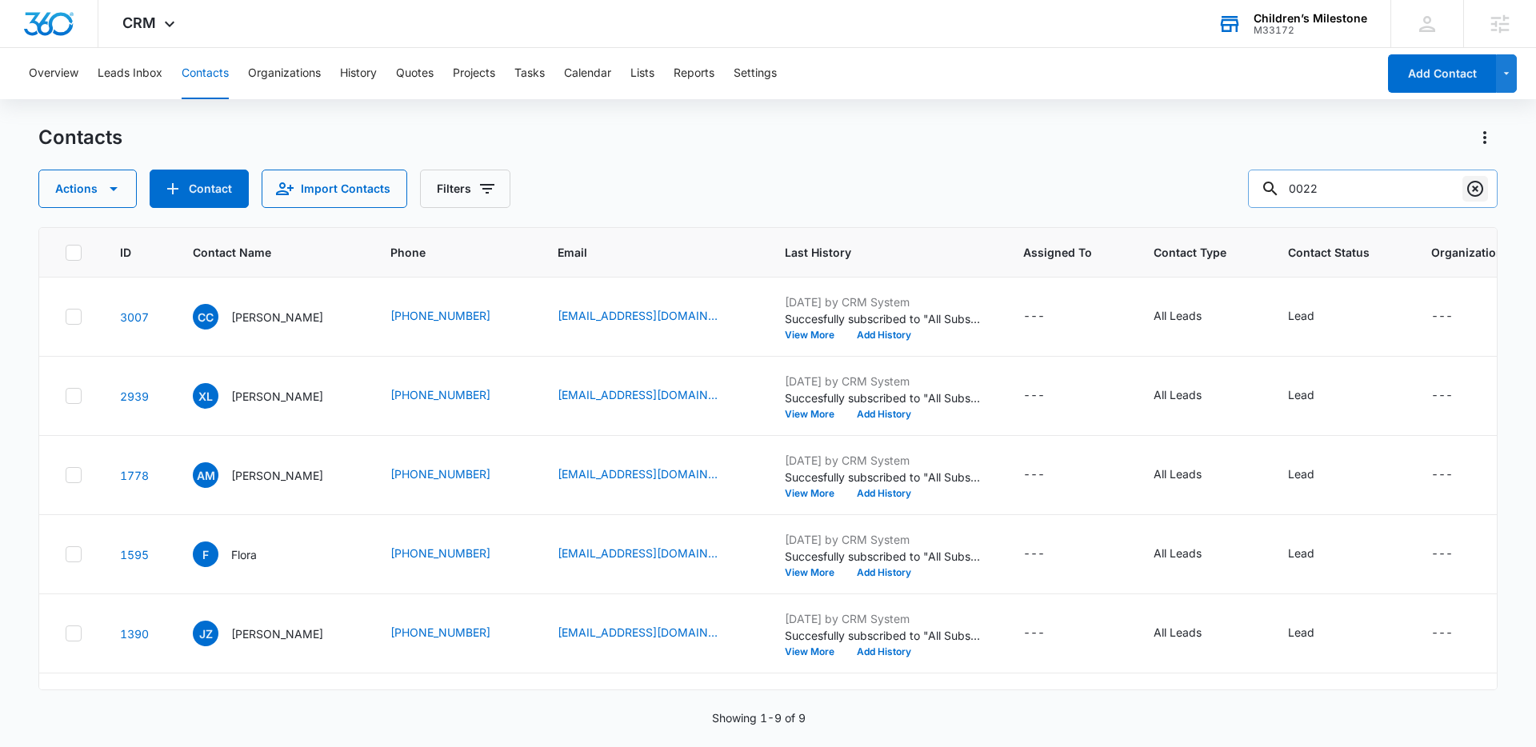
click at [1480, 183] on icon "Clear" at bounding box center [1475, 189] width 16 height 16
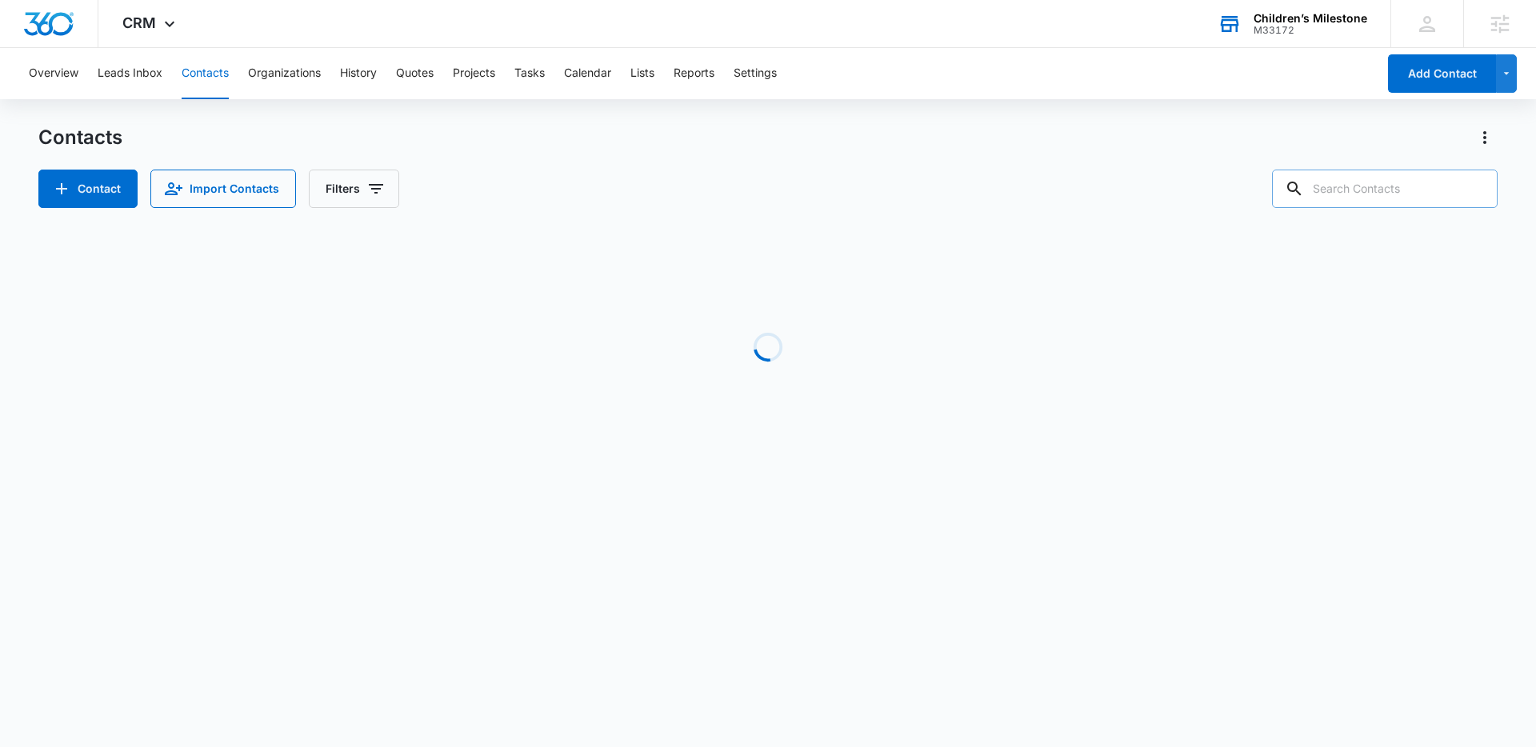
click at [755, 165] on div "Contacts Contact Import Contacts Filters" at bounding box center [767, 166] width 1459 height 83
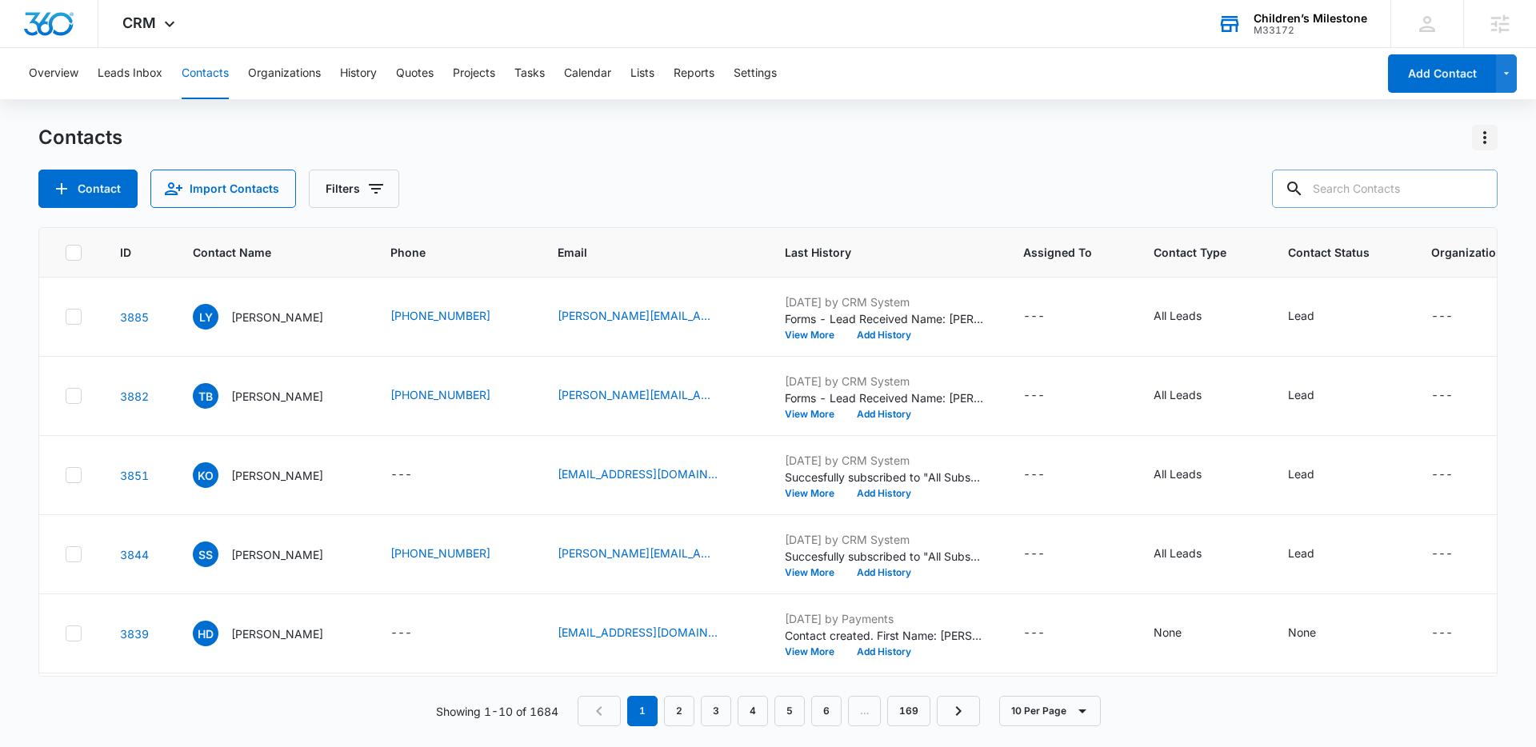
click at [1491, 135] on icon "Actions" at bounding box center [1484, 137] width 19 height 19
click at [1403, 227] on div "Export All Contacts" at bounding box center [1406, 230] width 106 height 11
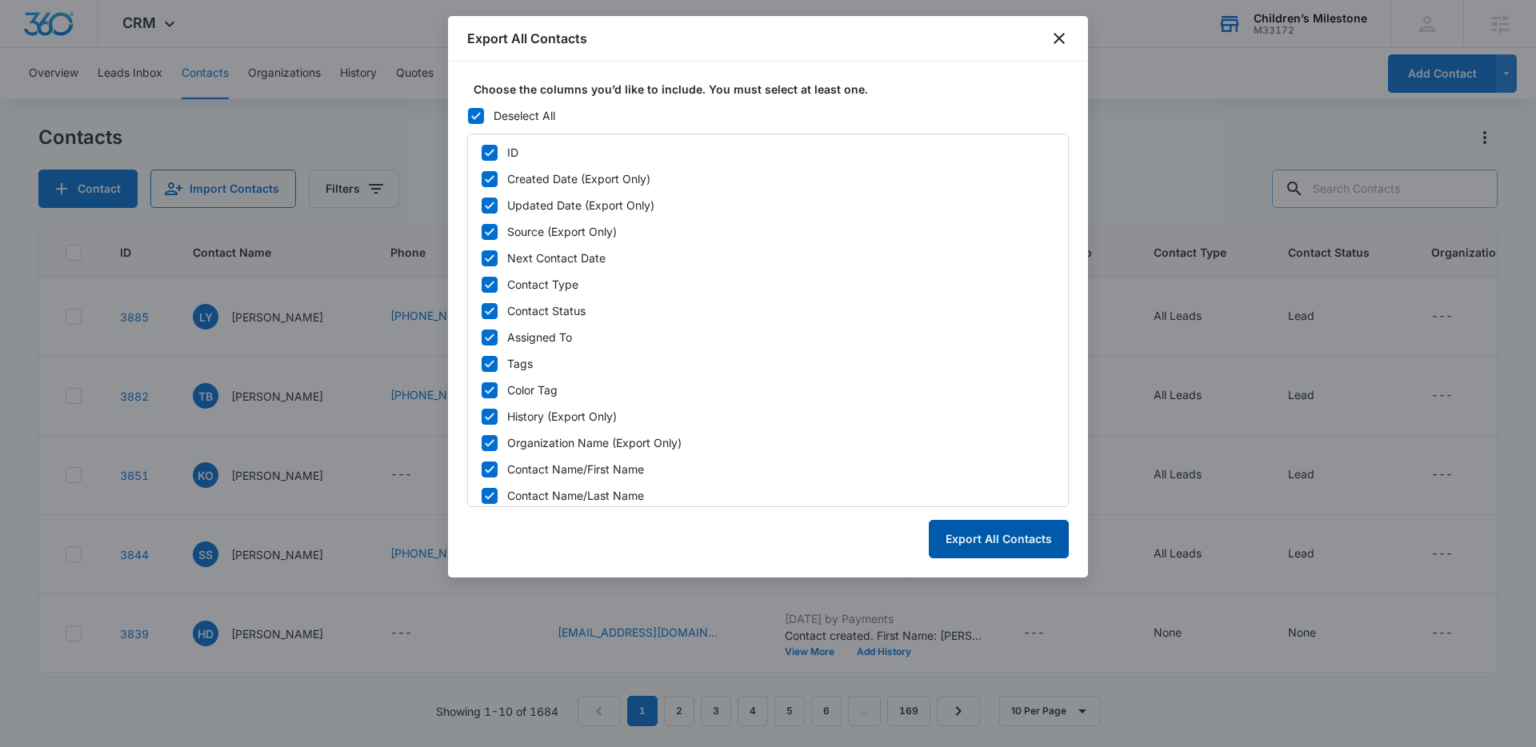
click at [992, 542] on button "Export All Contacts" at bounding box center [999, 539] width 140 height 38
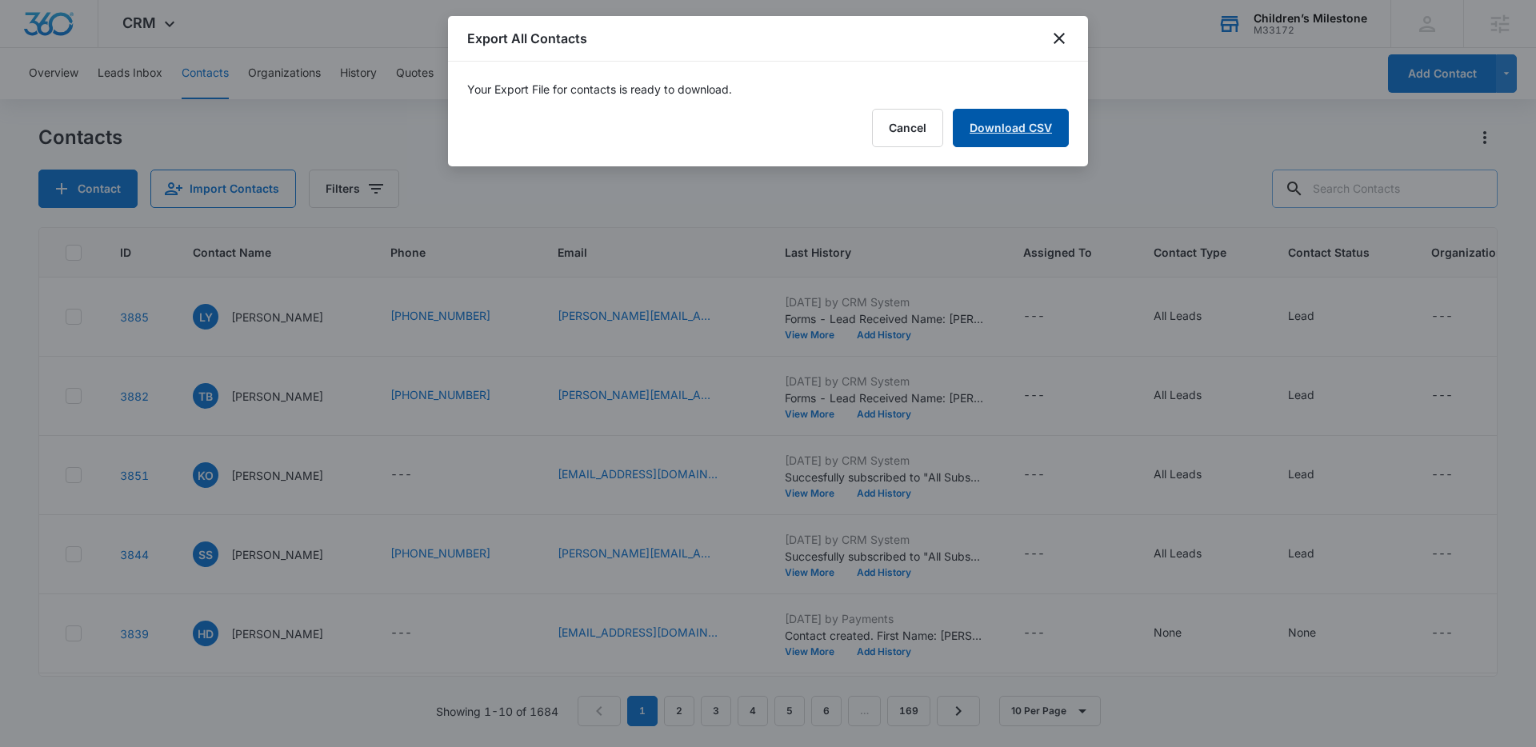
click at [994, 130] on link "Download CSV" at bounding box center [1011, 128] width 116 height 38
